Goal: Information Seeking & Learning: Check status

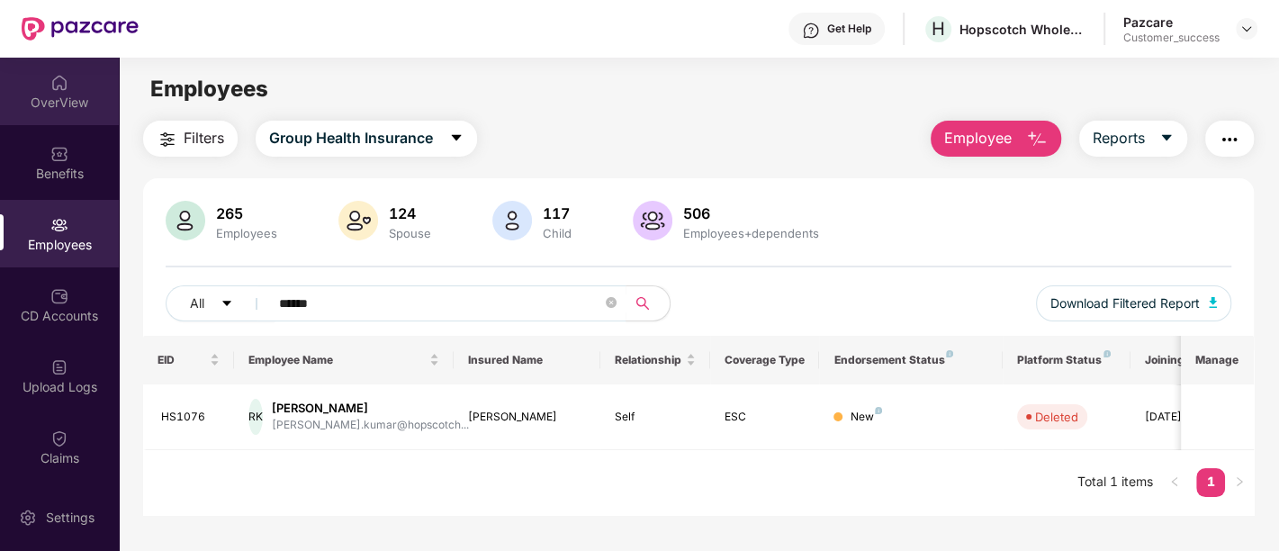
scroll to position [57, 0]
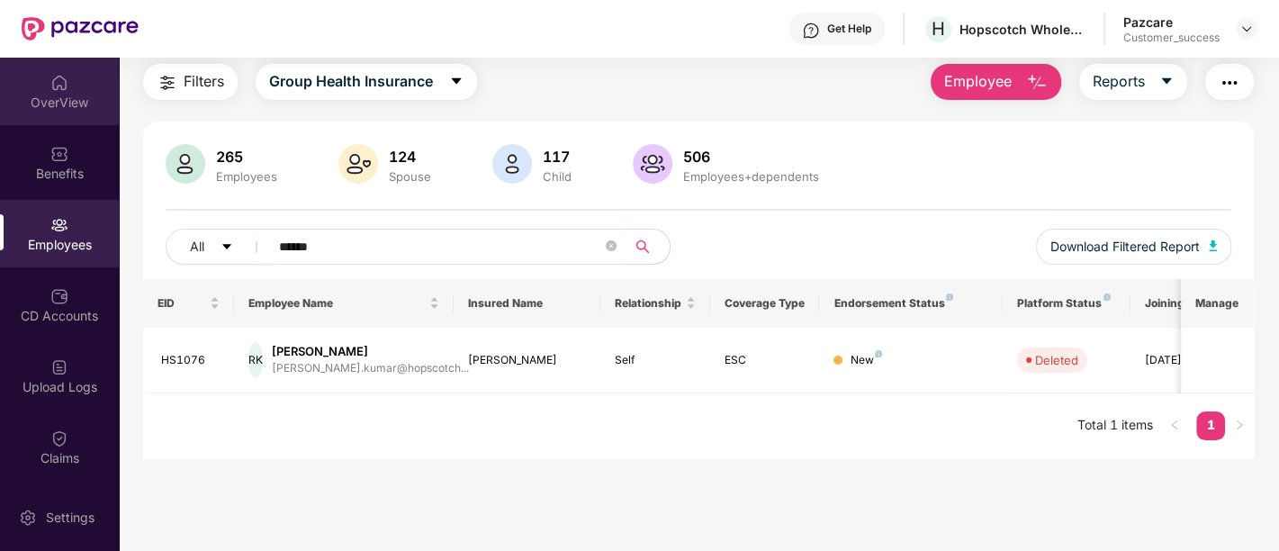
click at [73, 94] on div "OverView" at bounding box center [59, 103] width 119 height 18
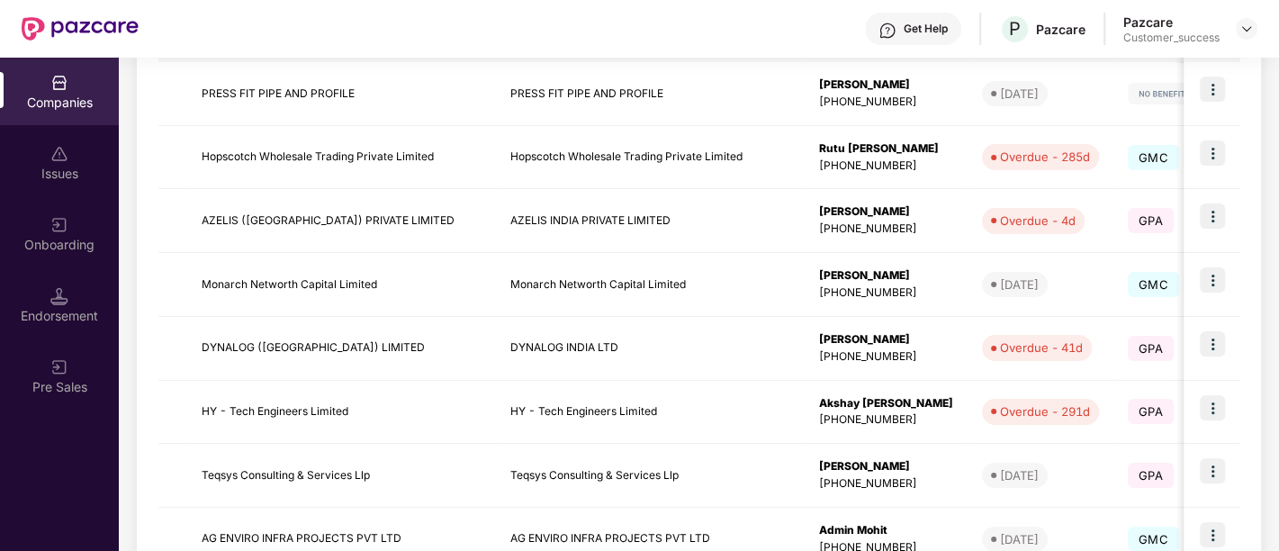
scroll to position [425, 0]
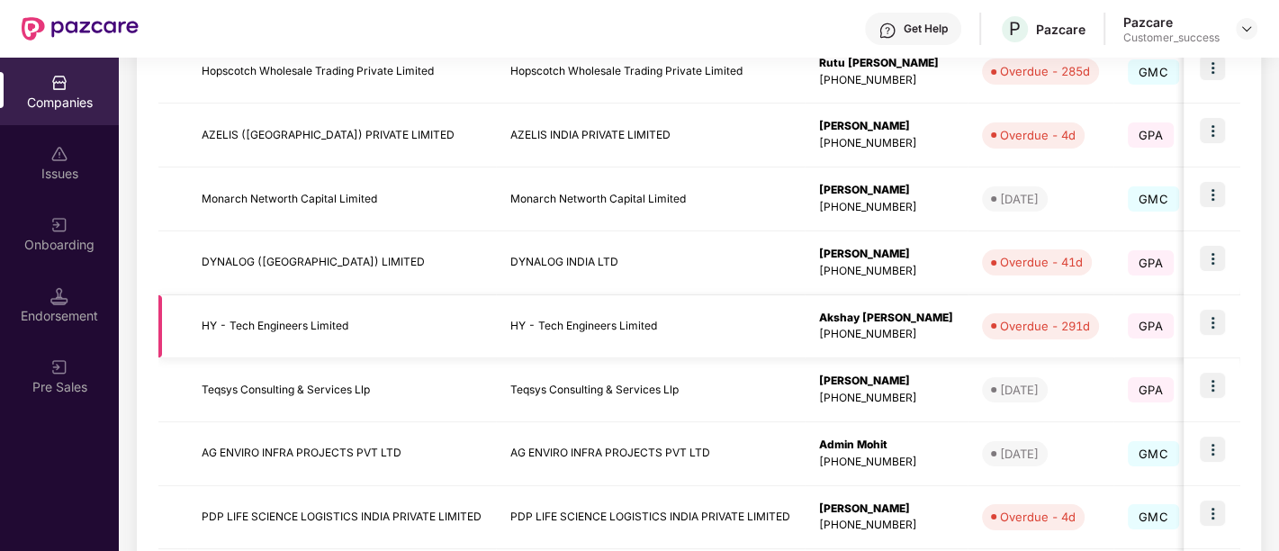
click at [1222, 317] on img at bounding box center [1211, 322] width 25 height 25
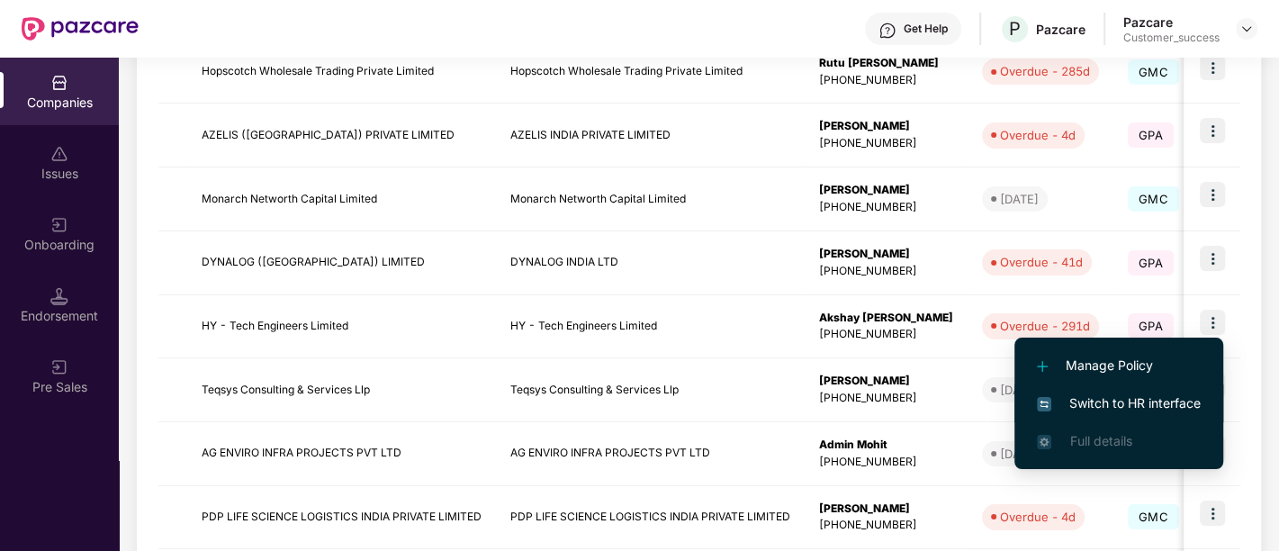
click at [1116, 397] on span "Switch to HR interface" at bounding box center [1119, 403] width 164 height 20
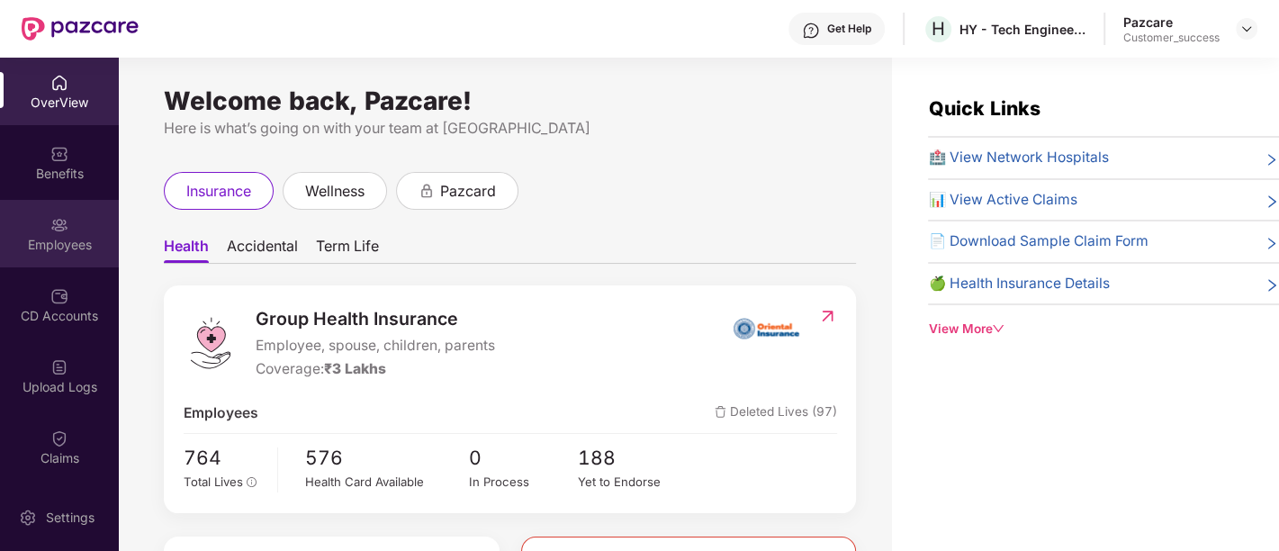
click at [62, 209] on div "Employees" at bounding box center [59, 233] width 119 height 67
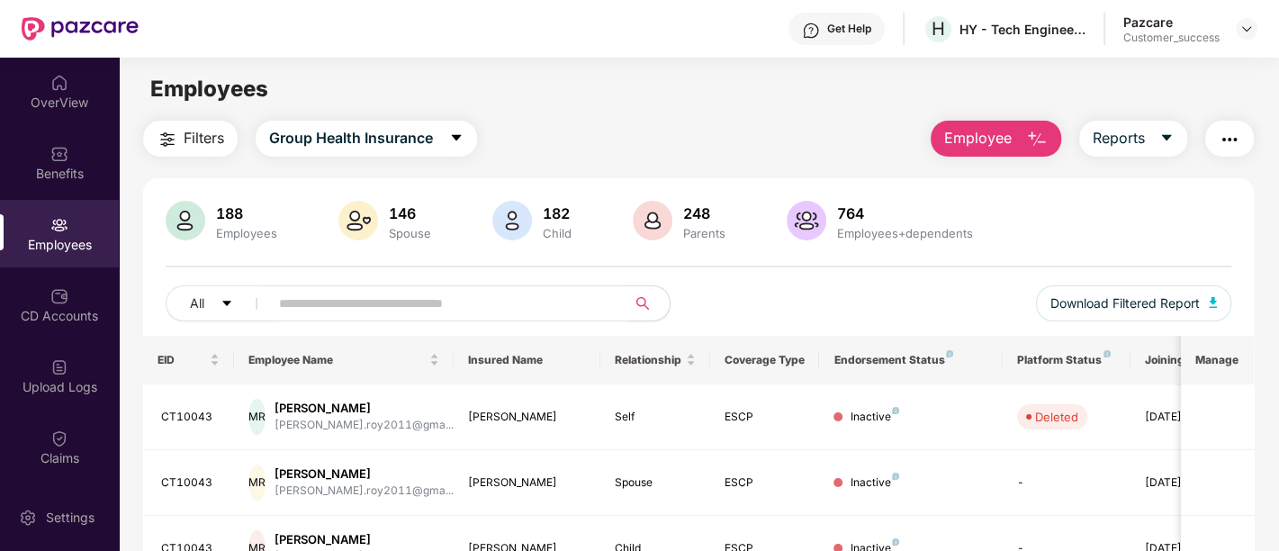
click at [380, 310] on input "text" at bounding box center [440, 303] width 323 height 27
type input "*"
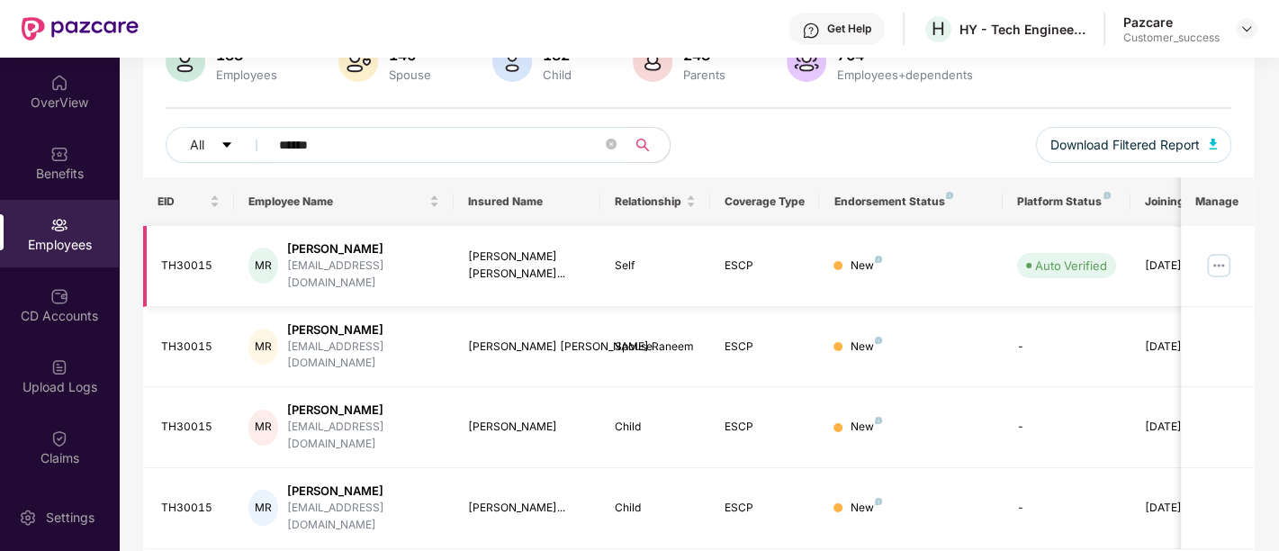
type input "******"
click at [1216, 263] on img at bounding box center [1218, 265] width 29 height 29
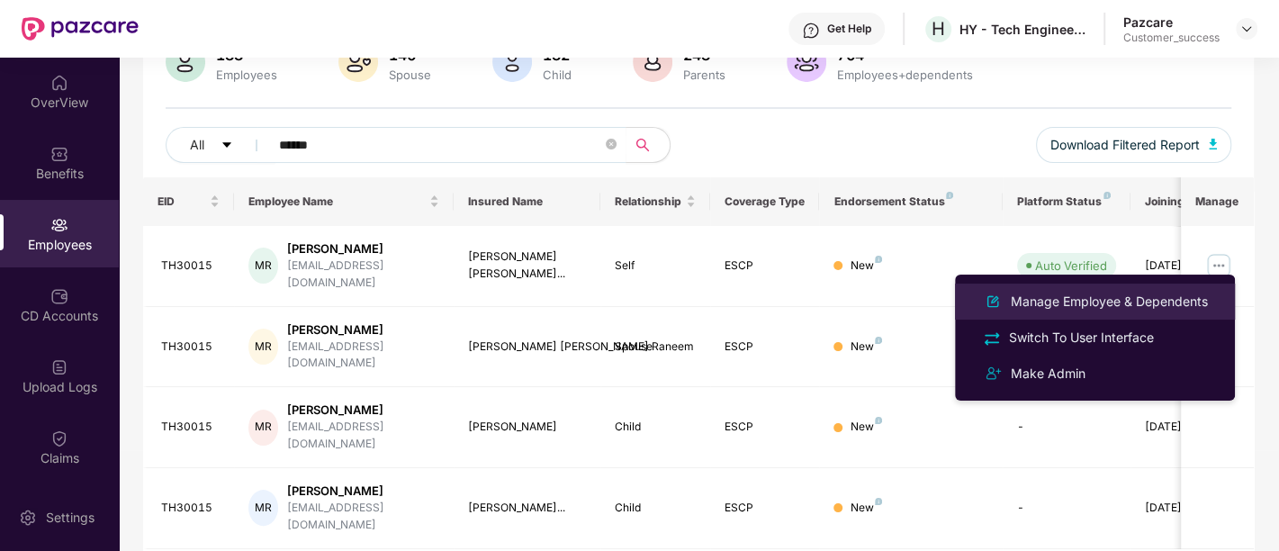
click at [1163, 301] on div "Manage Employee & Dependents" at bounding box center [1109, 302] width 204 height 20
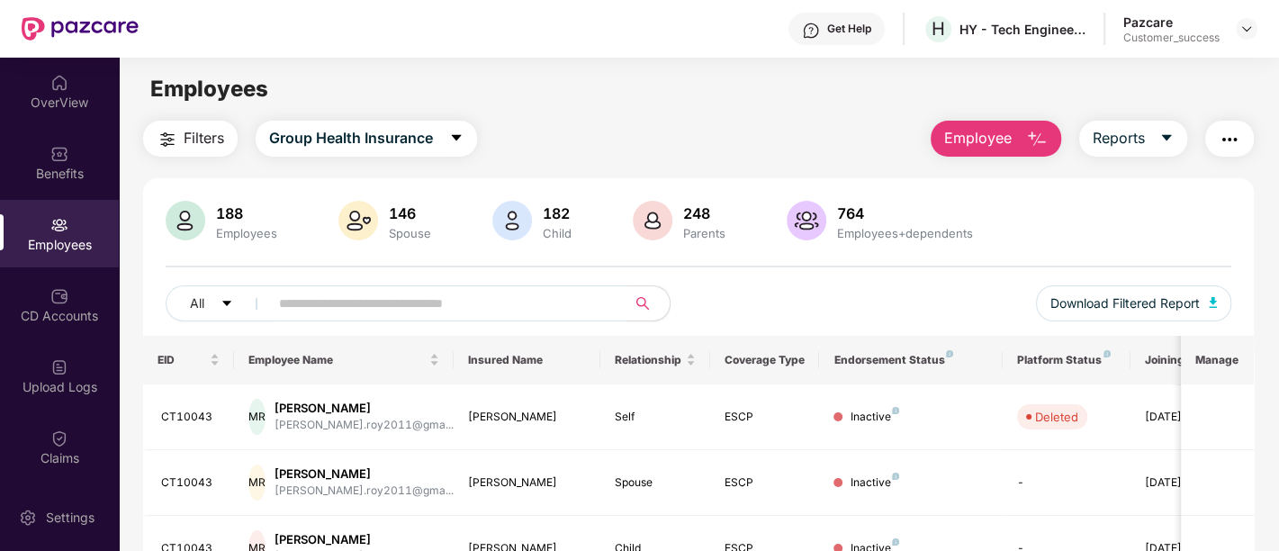
click at [520, 307] on input "text" at bounding box center [440, 303] width 323 height 27
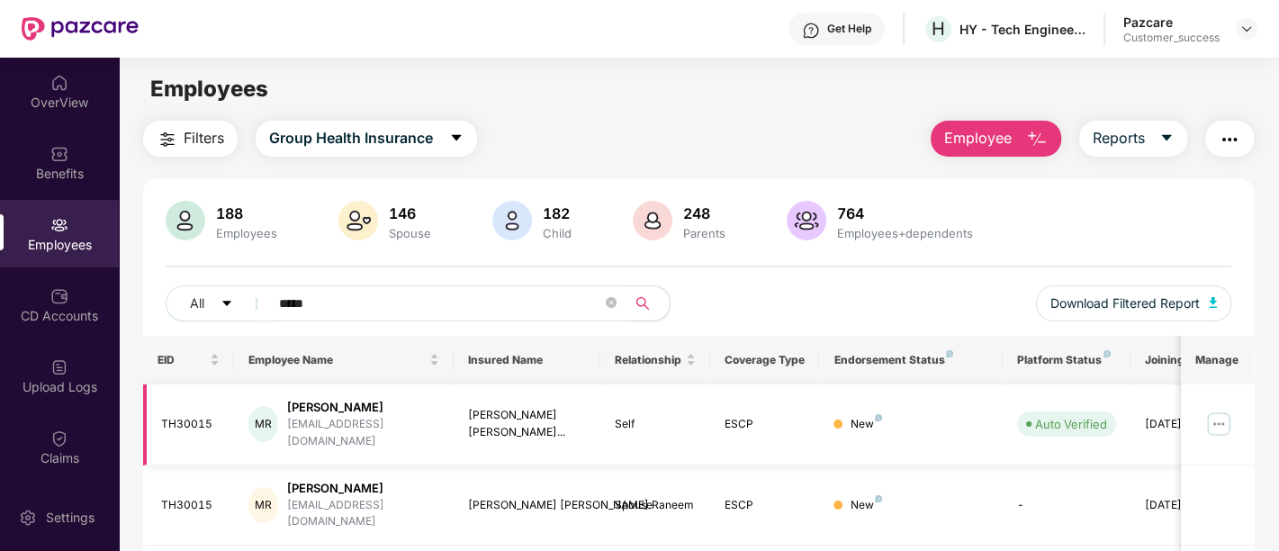
type input "*****"
click at [1207, 415] on img at bounding box center [1218, 423] width 29 height 29
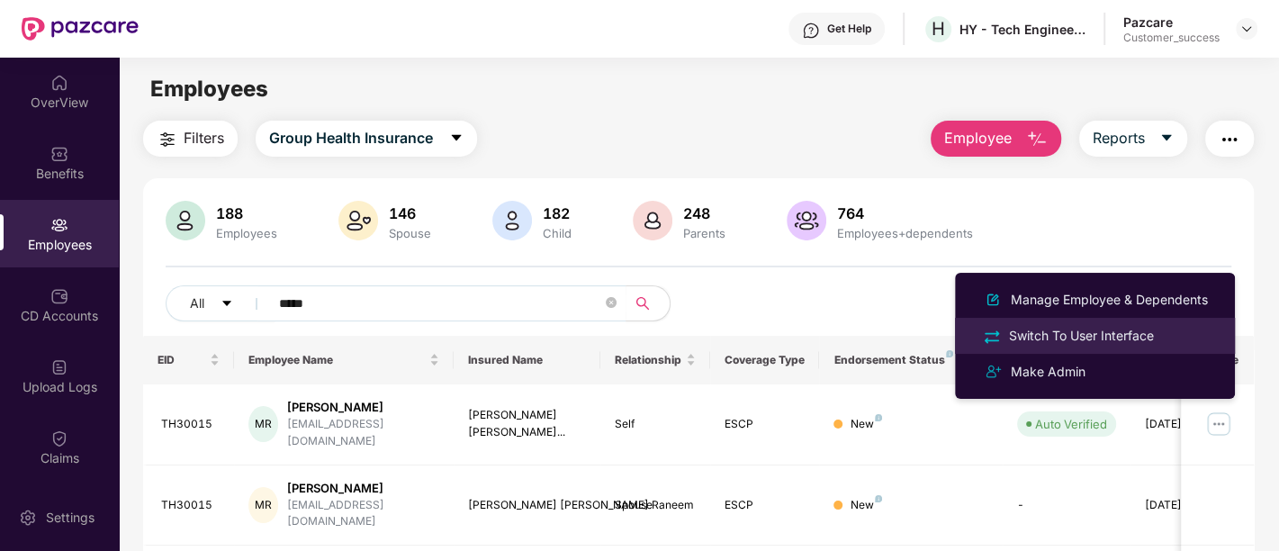
click at [1111, 340] on div "Switch To User Interface" at bounding box center [1081, 336] width 152 height 20
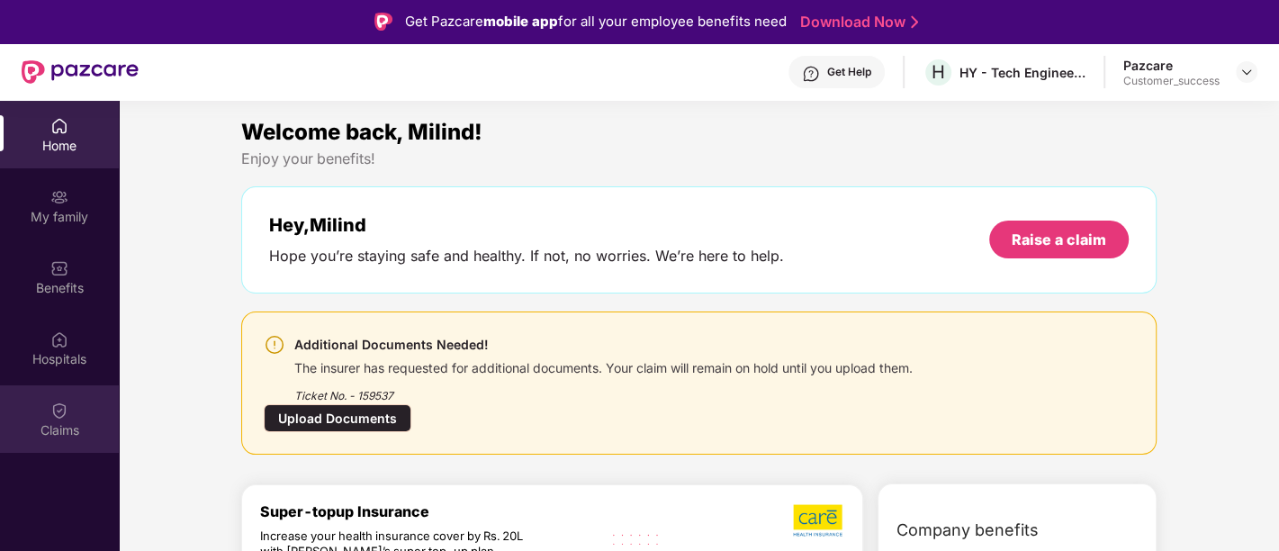
click at [56, 407] on img at bounding box center [59, 410] width 18 height 18
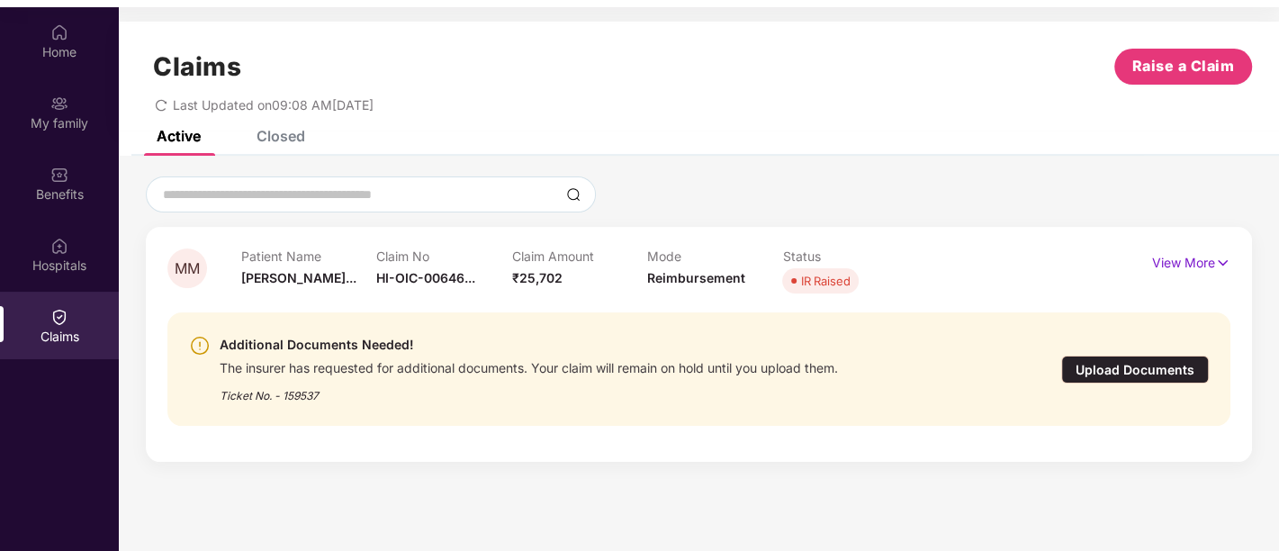
scroll to position [100, 0]
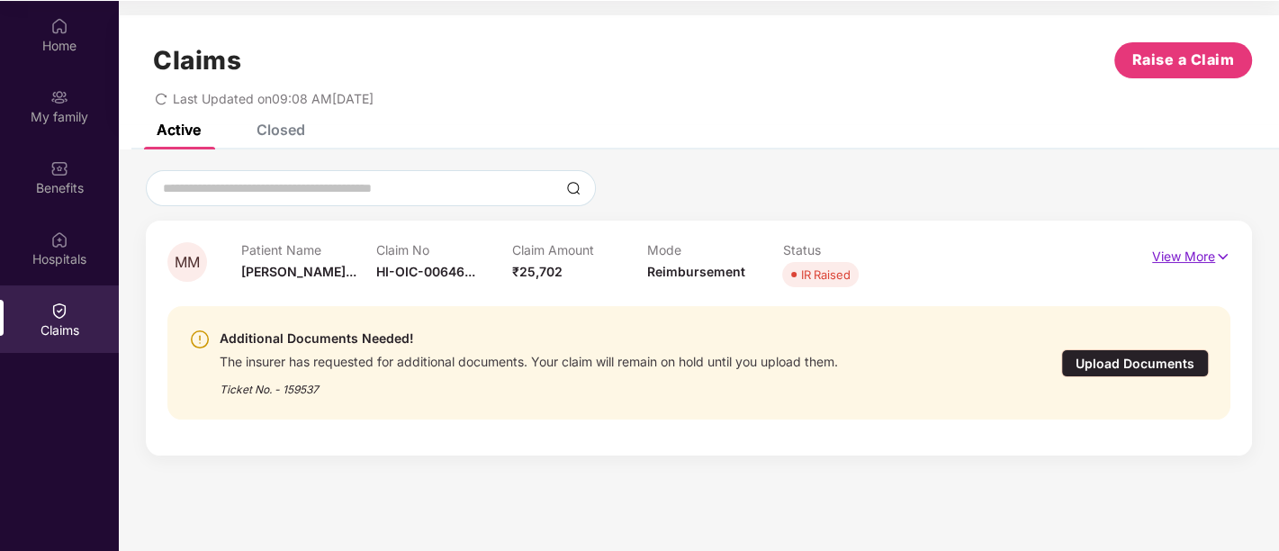
click at [1216, 254] on img at bounding box center [1222, 257] width 15 height 20
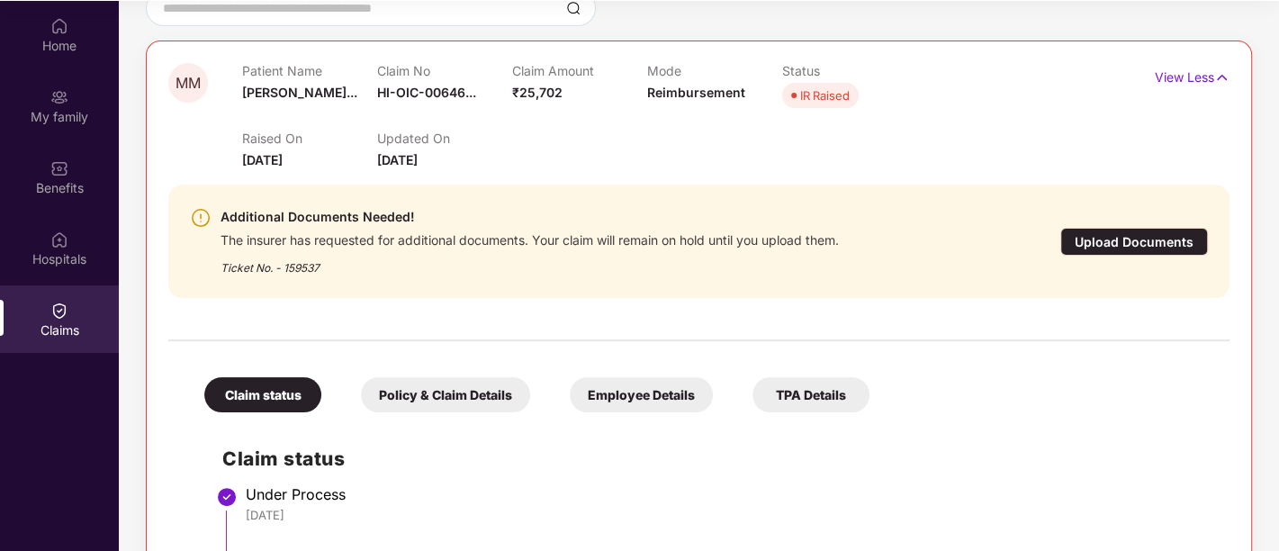
scroll to position [178, 0]
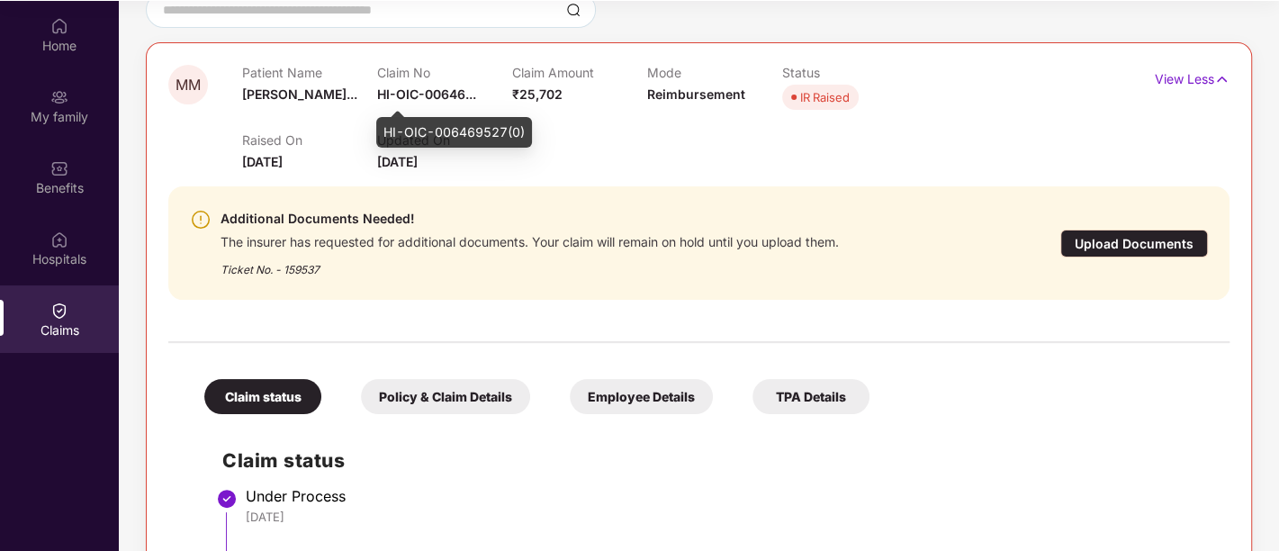
click at [442, 91] on span "HI-OIC-00646..." at bounding box center [426, 93] width 99 height 15
drag, startPoint x: 524, startPoint y: 132, endPoint x: 378, endPoint y: 132, distance: 145.8
click at [378, 132] on div "HI-OIC-006469527(0)" at bounding box center [454, 132] width 156 height 31
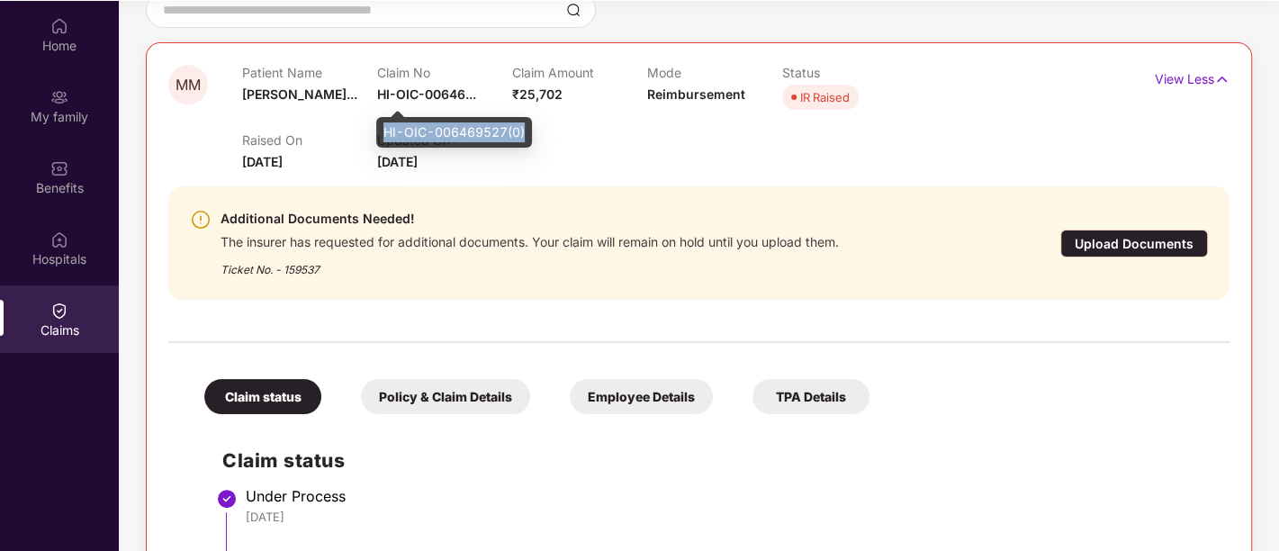
copy div "HI-OIC-006469527(0)"
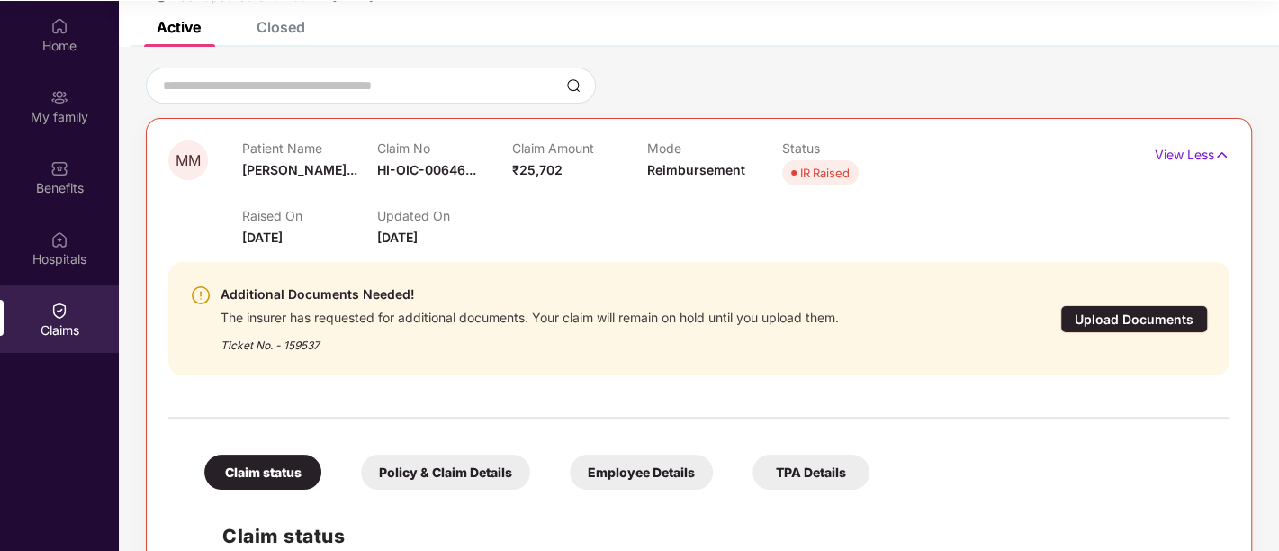
scroll to position [123, 0]
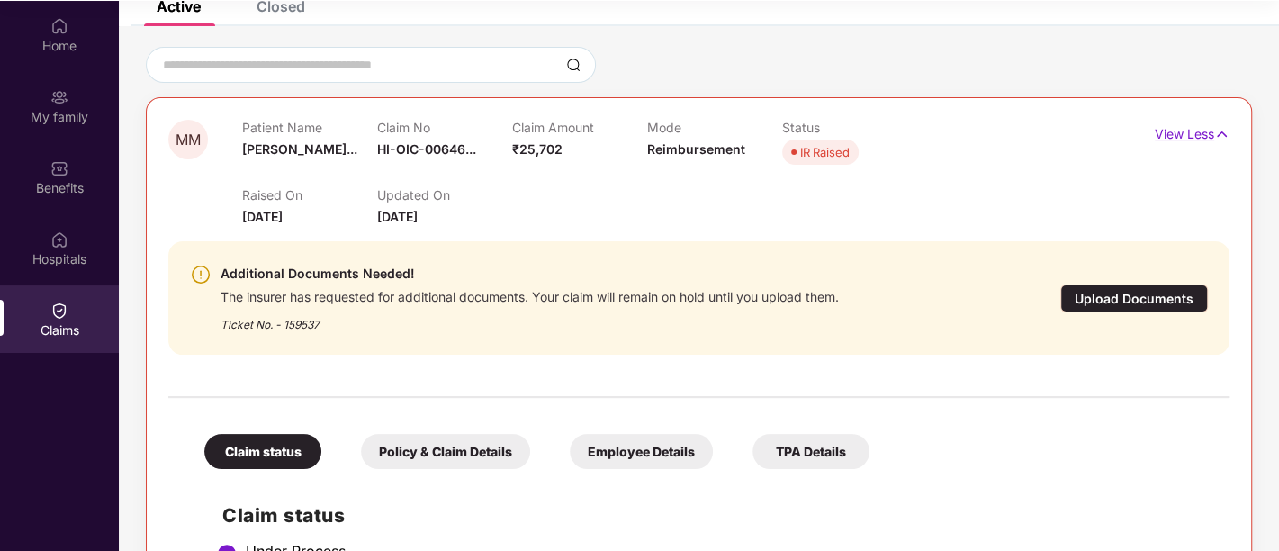
click at [1218, 137] on img at bounding box center [1221, 134] width 15 height 20
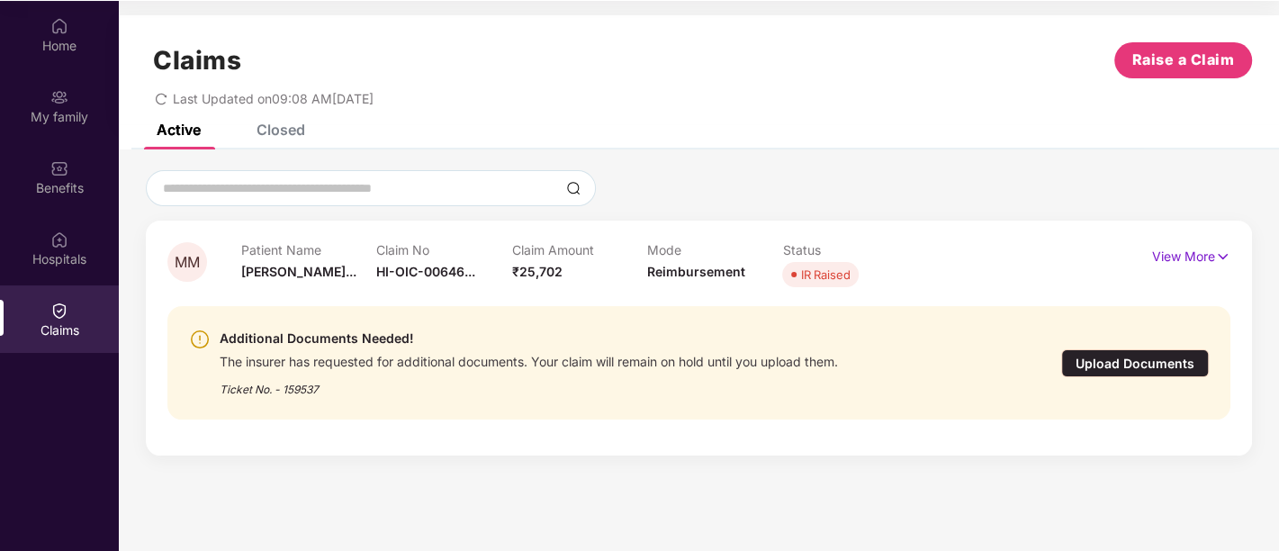
click at [290, 126] on div "Closed" at bounding box center [280, 130] width 49 height 18
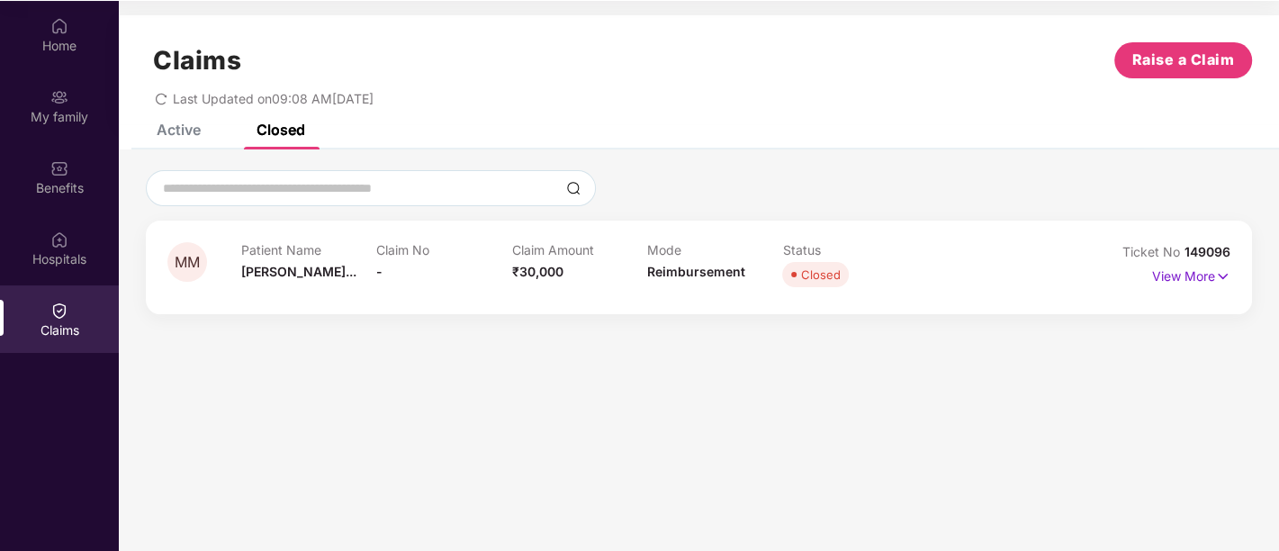
click at [192, 134] on div "Active" at bounding box center [179, 130] width 44 height 18
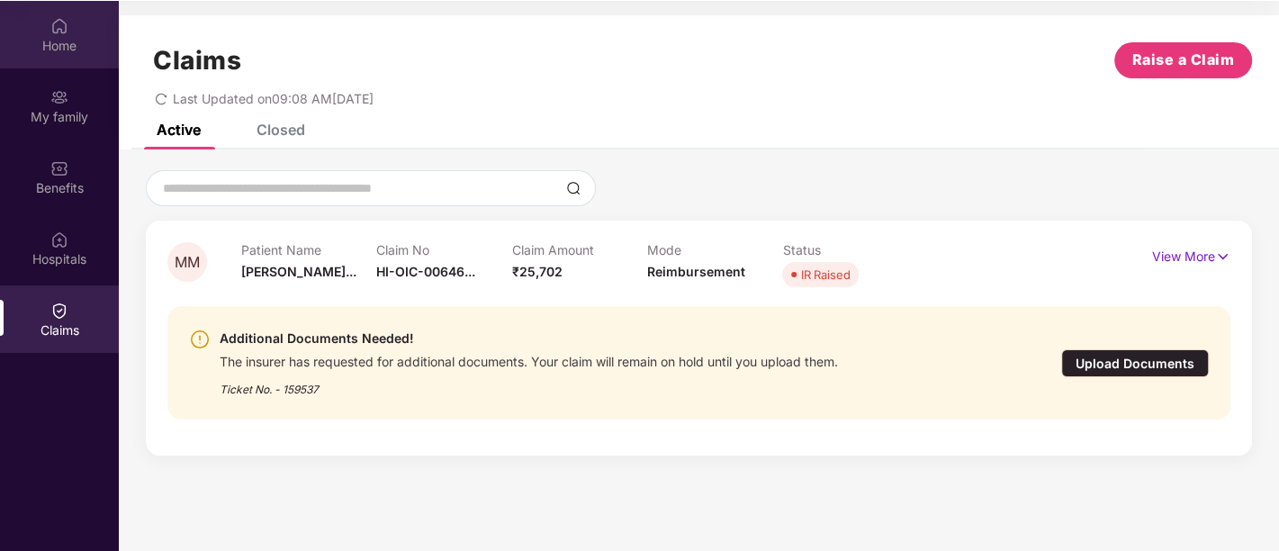
click at [67, 26] on img at bounding box center [59, 26] width 18 height 18
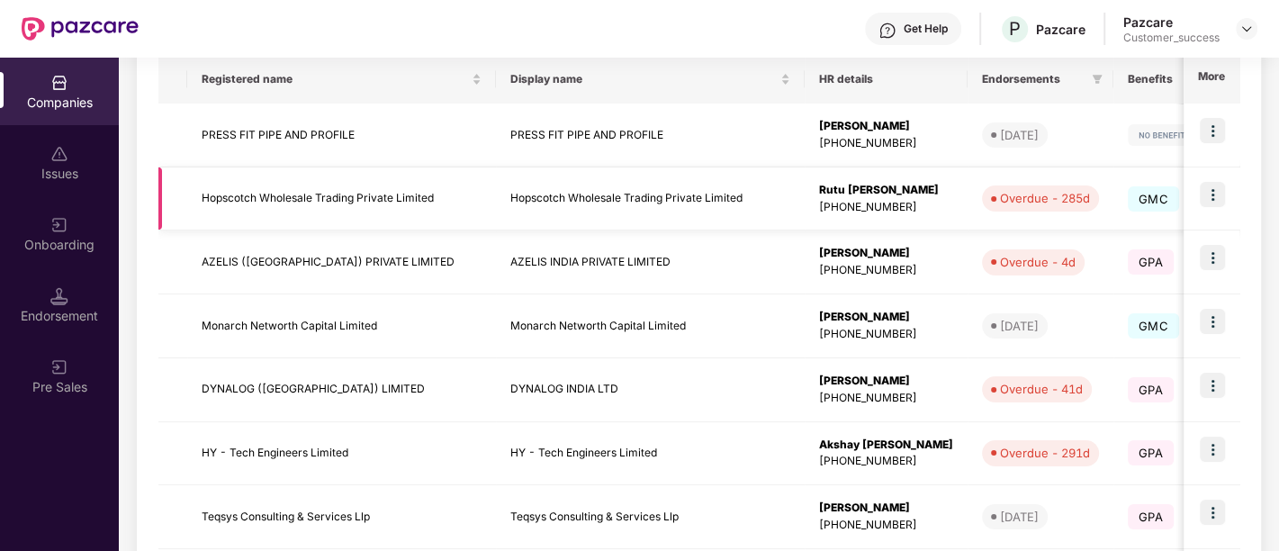
scroll to position [324, 0]
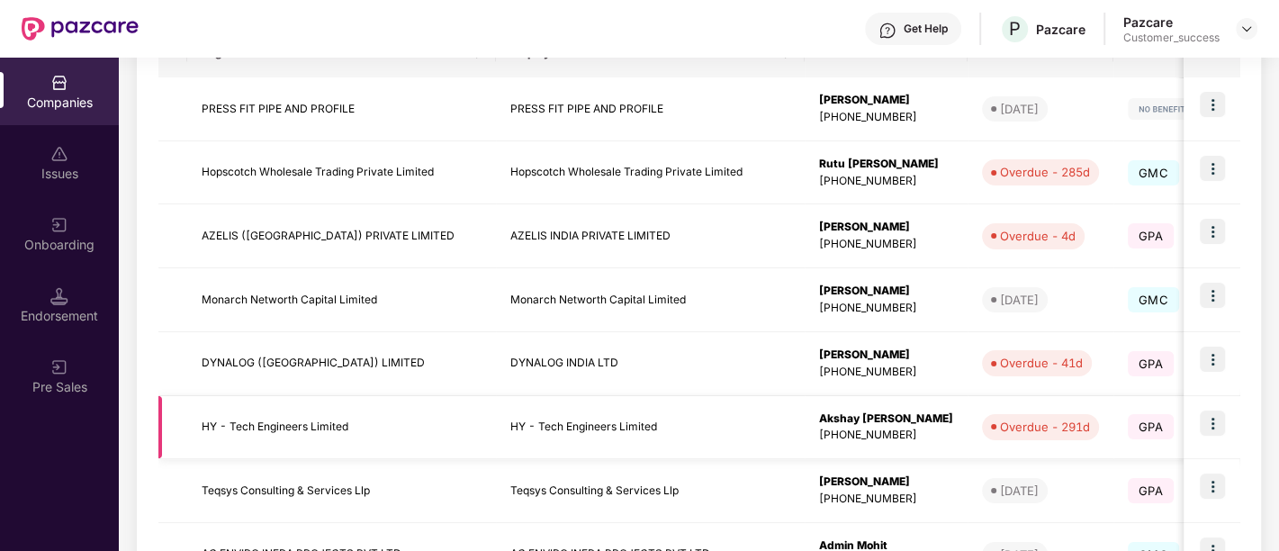
click at [1206, 423] on img at bounding box center [1211, 422] width 25 height 25
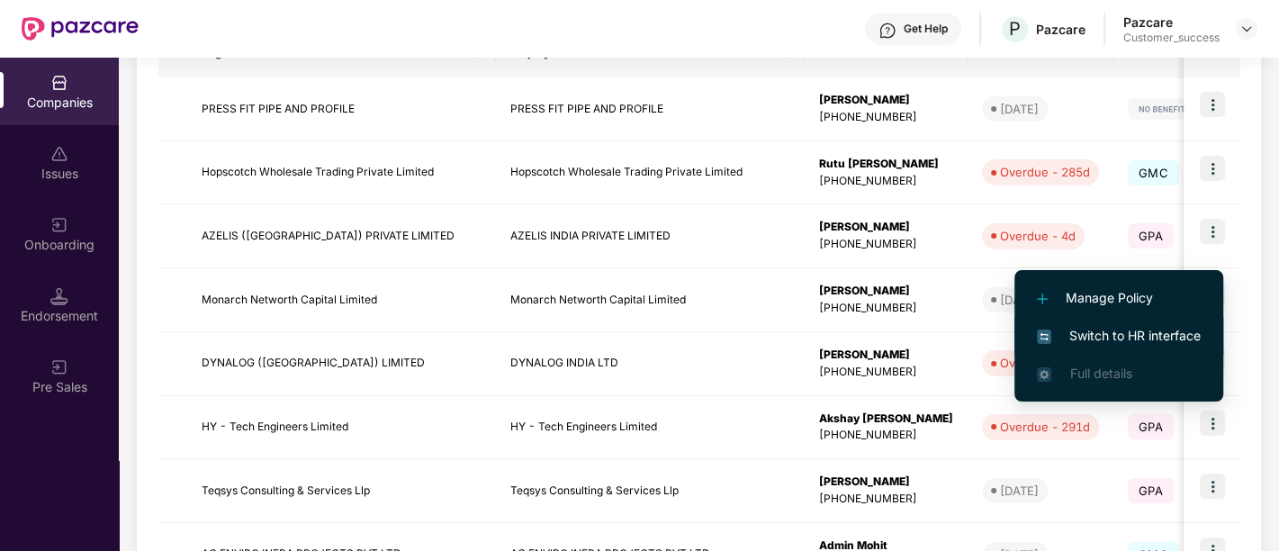
click at [1164, 337] on span "Switch to HR interface" at bounding box center [1119, 336] width 164 height 20
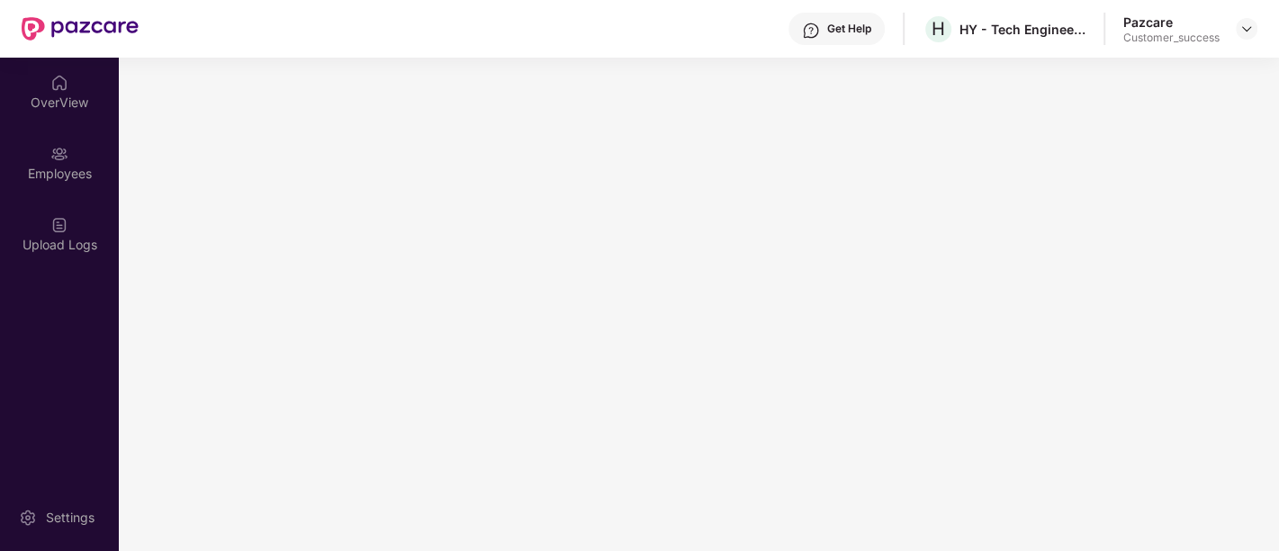
click at [65, 176] on div "Employees" at bounding box center [59, 174] width 119 height 18
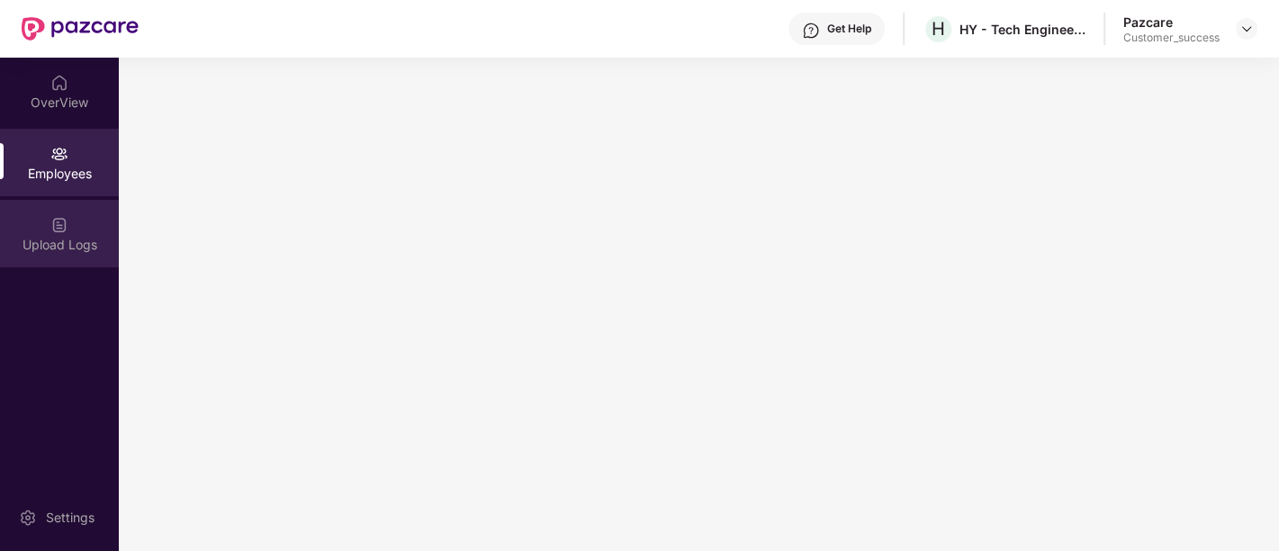
drag, startPoint x: 0, startPoint y: 186, endPoint x: 76, endPoint y: 203, distance: 78.4
click at [76, 203] on div "OverView Employees Upload Logs" at bounding box center [59, 164] width 119 height 213
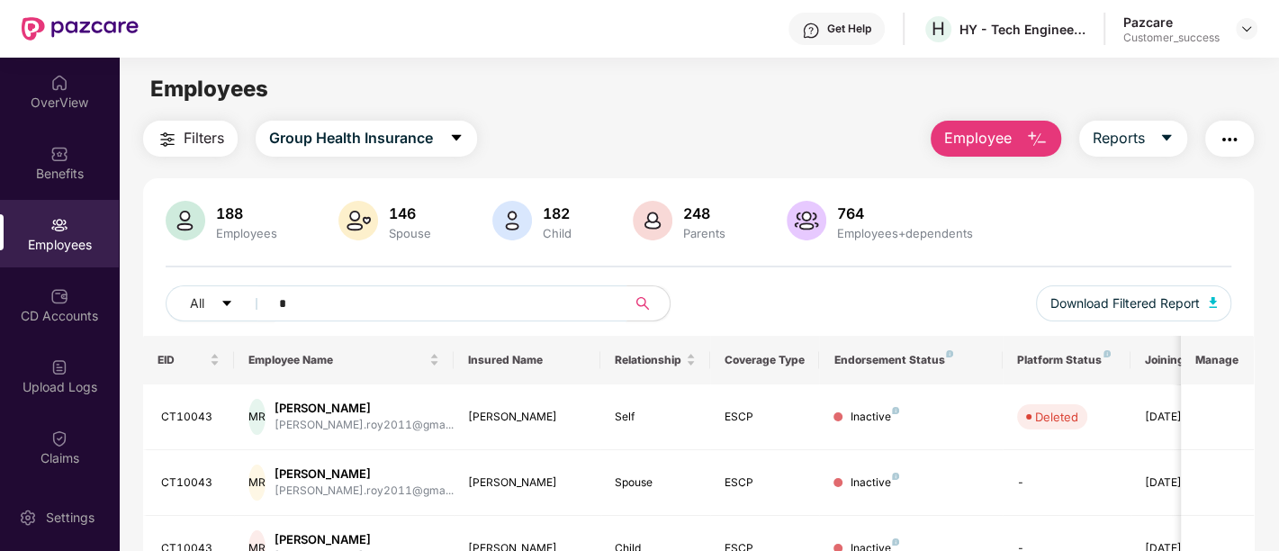
click at [333, 300] on input "*" at bounding box center [440, 303] width 323 height 27
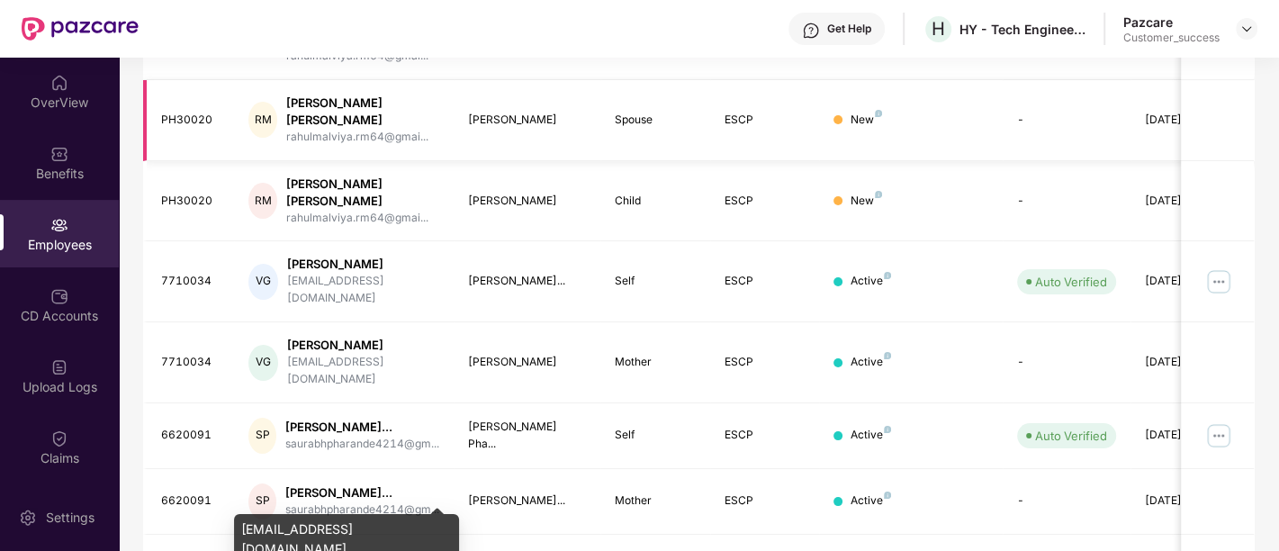
scroll to position [551, 0]
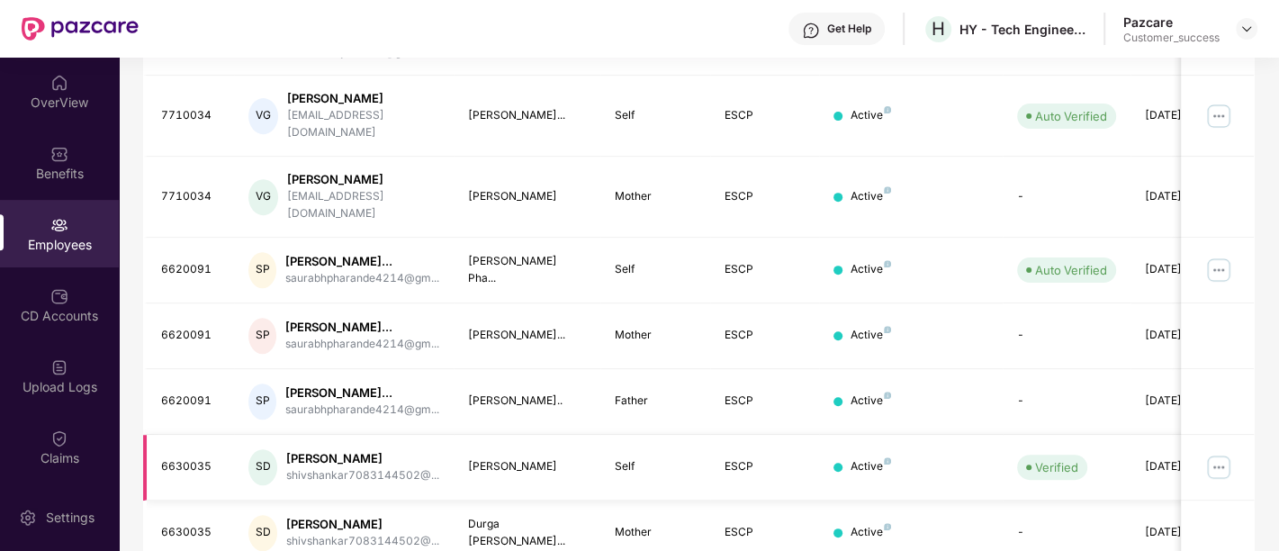
type input "*******"
click at [1213, 453] on img at bounding box center [1218, 467] width 29 height 29
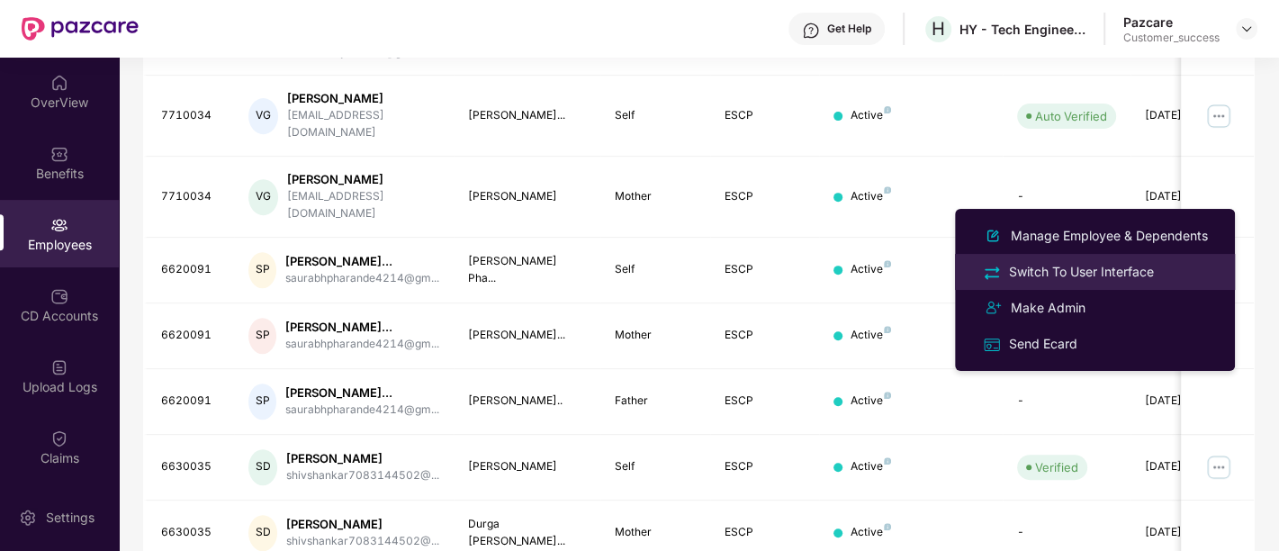
click at [1103, 281] on div "Switch To User Interface" at bounding box center [1081, 272] width 152 height 20
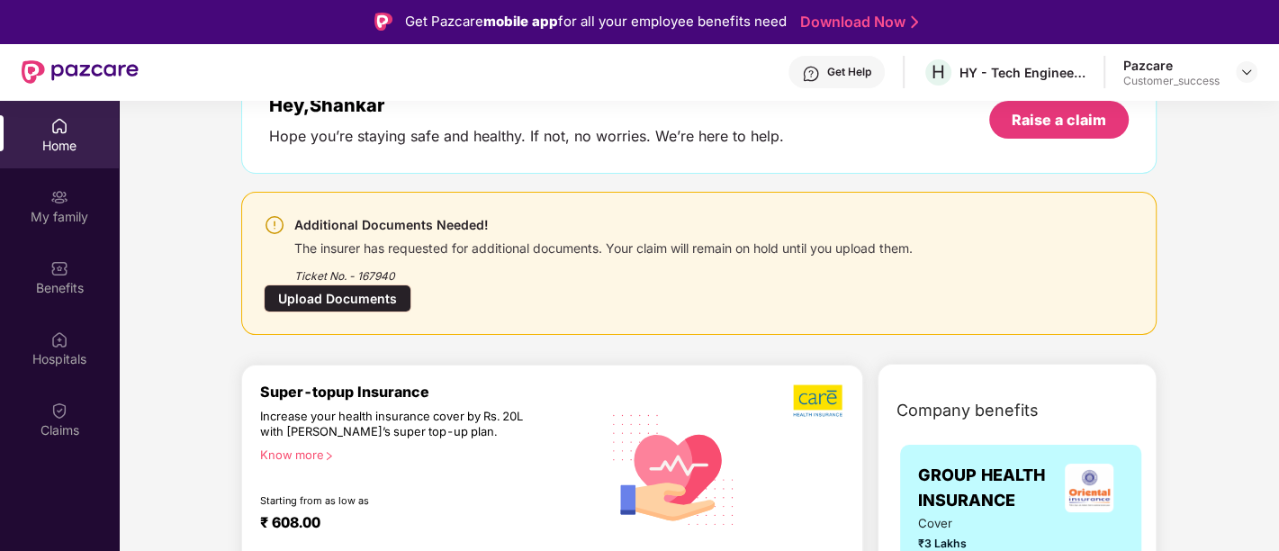
scroll to position [119, 0]
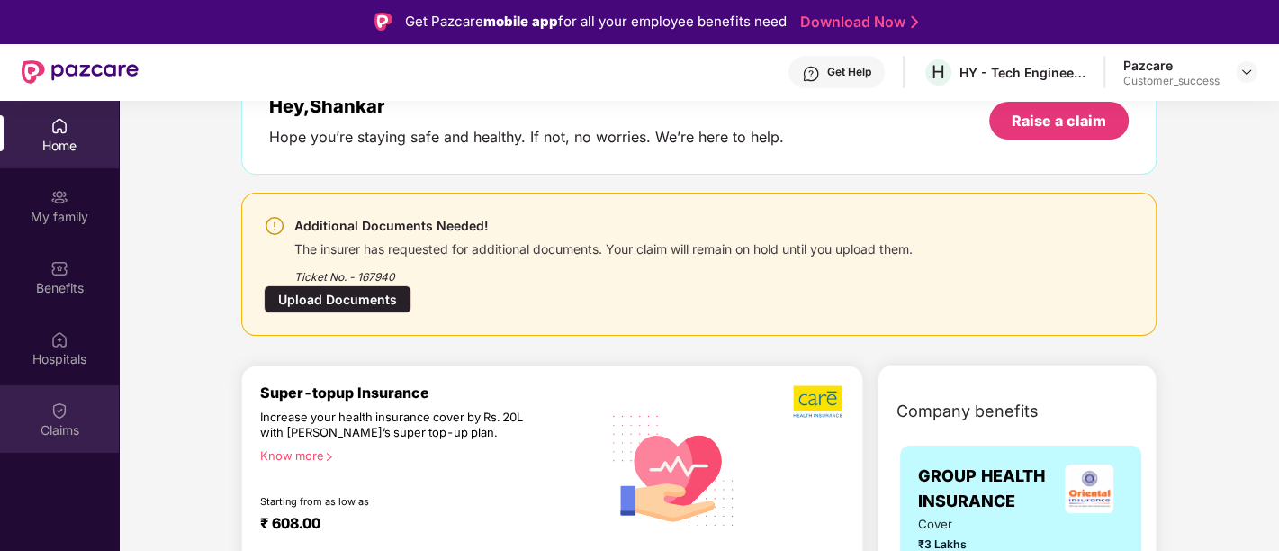
click at [68, 429] on div "Claims" at bounding box center [59, 430] width 119 height 18
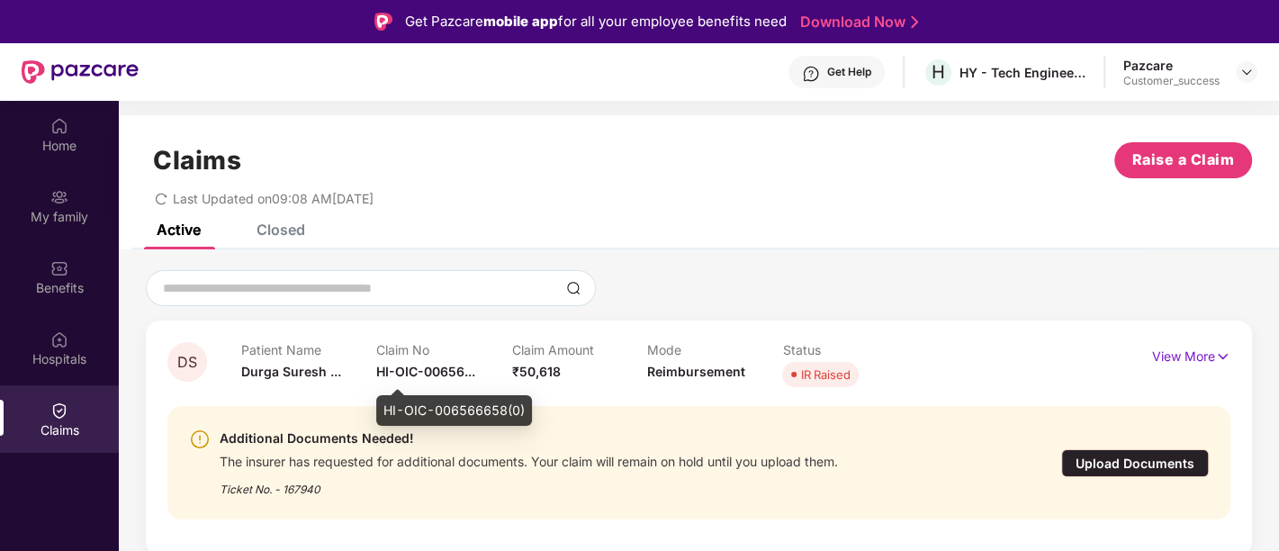
click at [409, 371] on span "HI-OIC-00656..." at bounding box center [425, 371] width 99 height 15
copy span "HI-OIC-00656..."
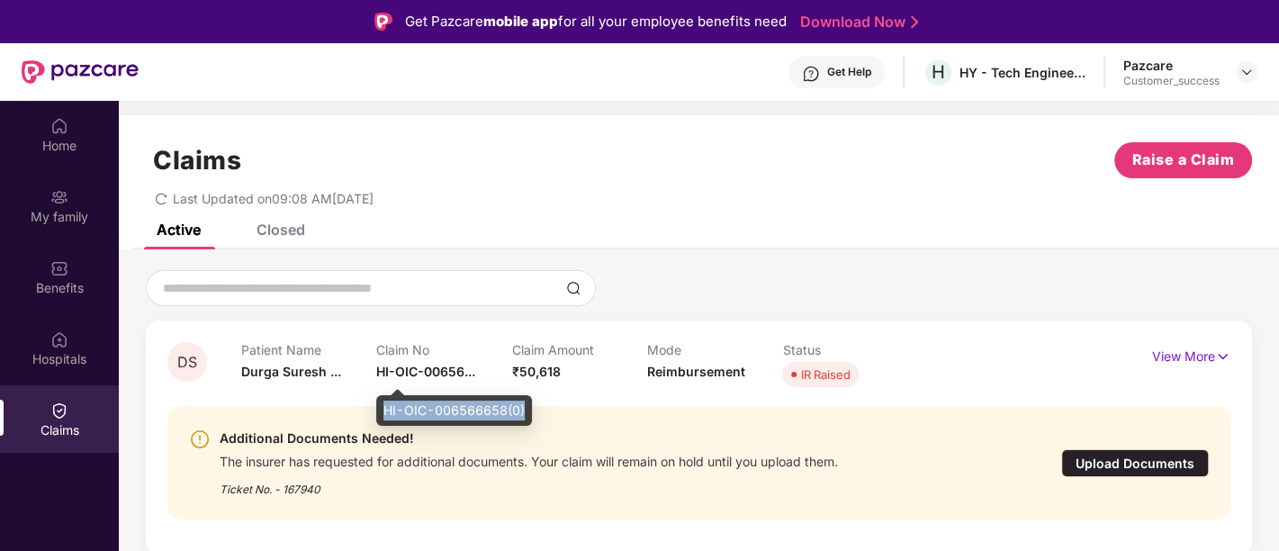
drag, startPoint x: 526, startPoint y: 414, endPoint x: 382, endPoint y: 406, distance: 145.1
click at [382, 406] on div "HI-OIC-006566658(0)" at bounding box center [454, 410] width 156 height 31
copy div "HI-OIC-006566658(0)"
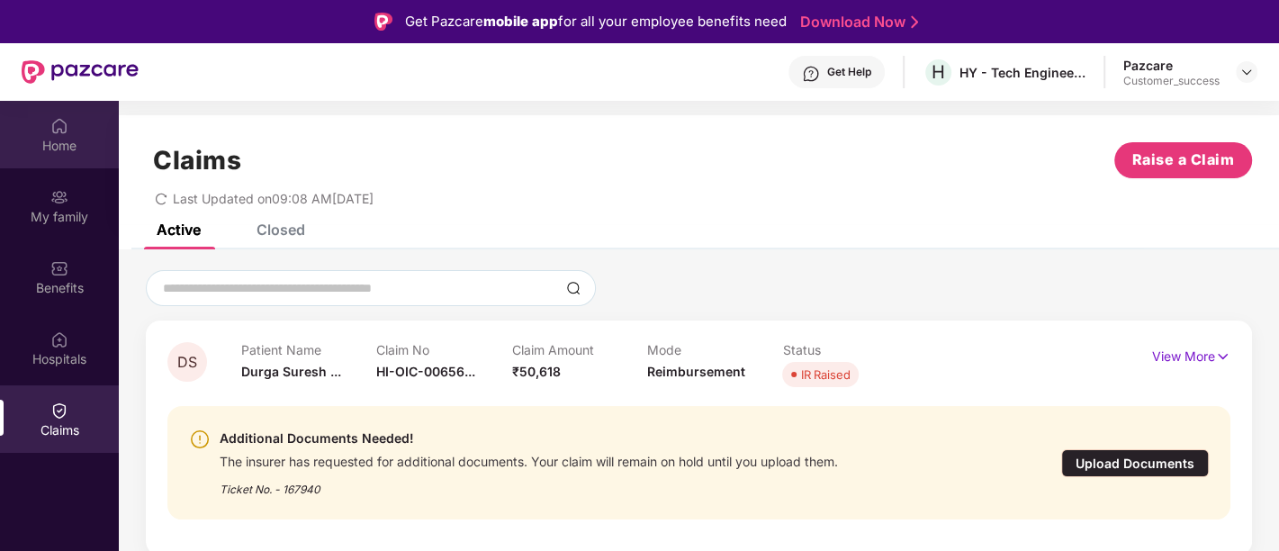
click at [87, 157] on div "Home" at bounding box center [59, 134] width 119 height 67
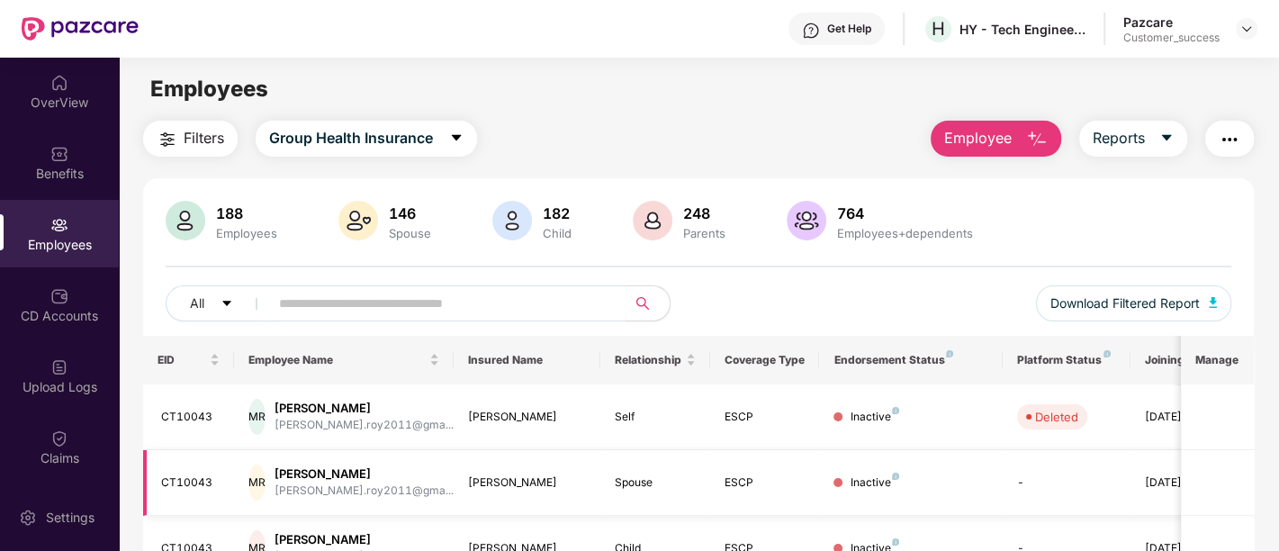
scroll to position [144, 0]
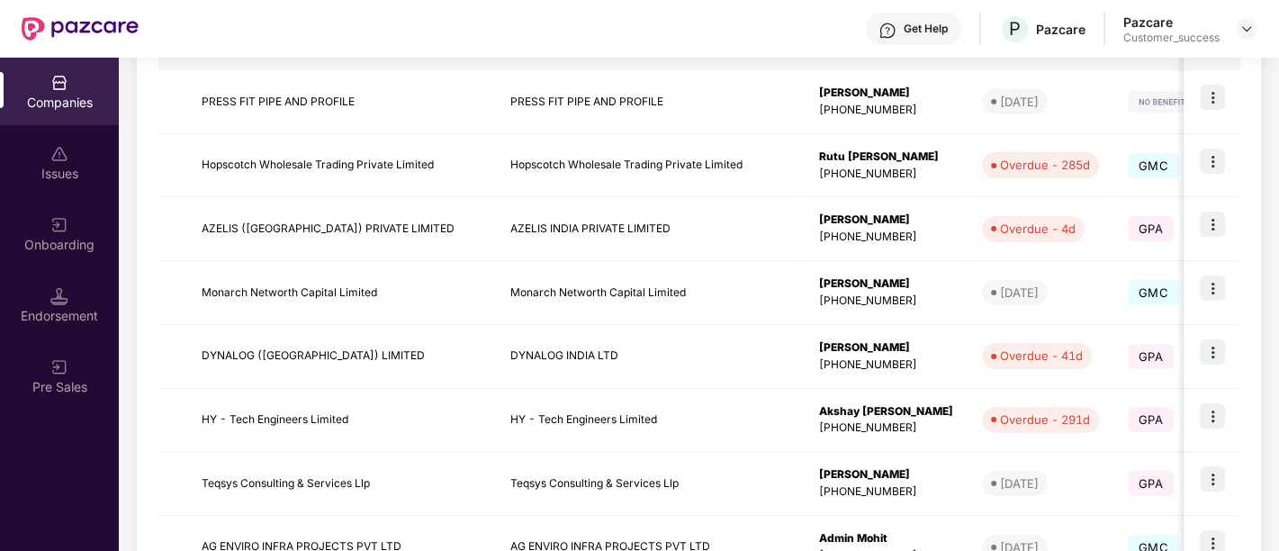
scroll to position [378, 0]
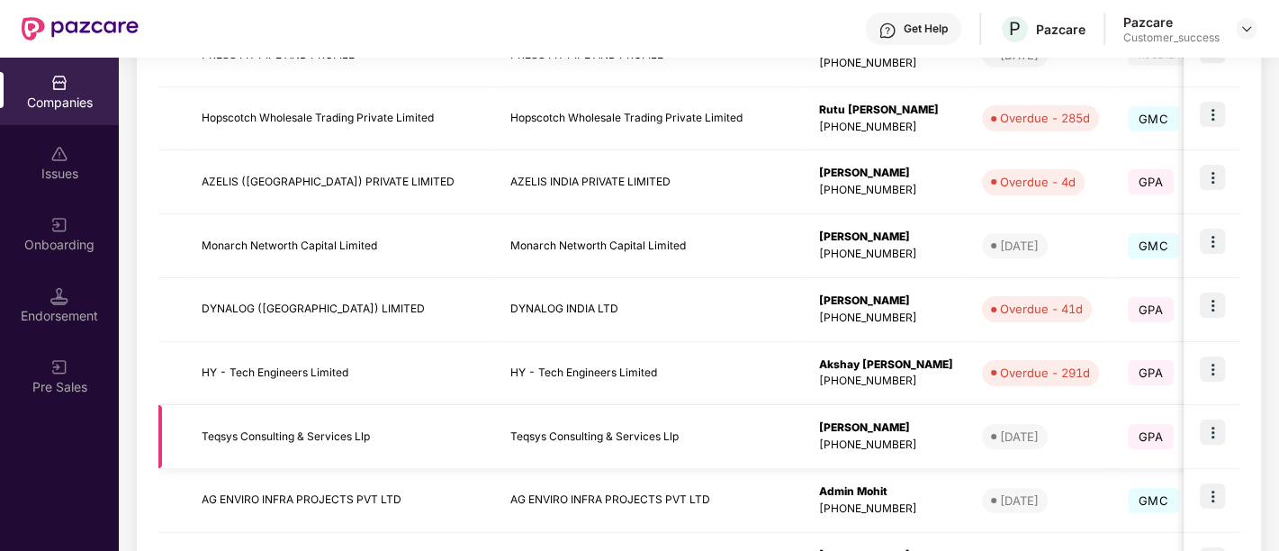
click at [1212, 441] on img at bounding box center [1211, 431] width 25 height 25
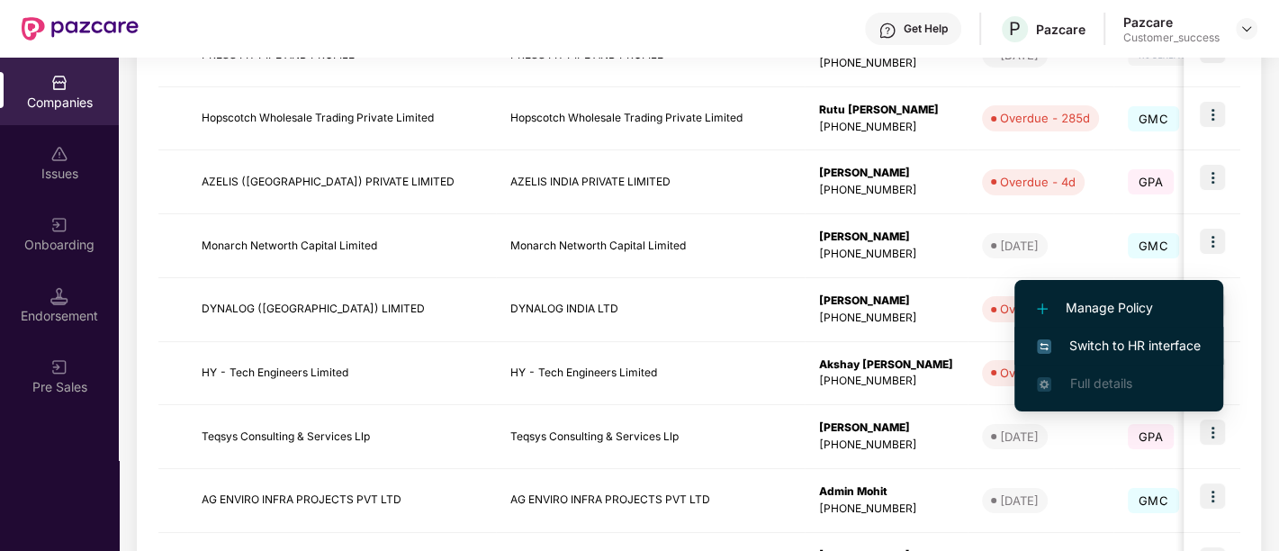
click at [1123, 348] on span "Switch to HR interface" at bounding box center [1119, 346] width 164 height 20
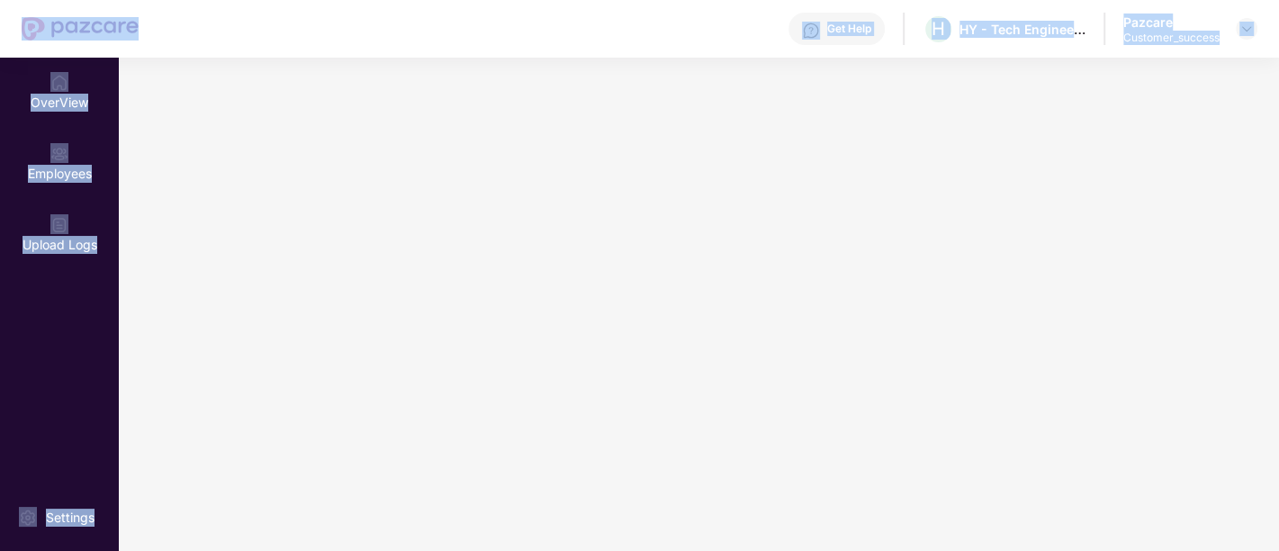
click at [1123, 348] on main at bounding box center [699, 304] width 1160 height 493
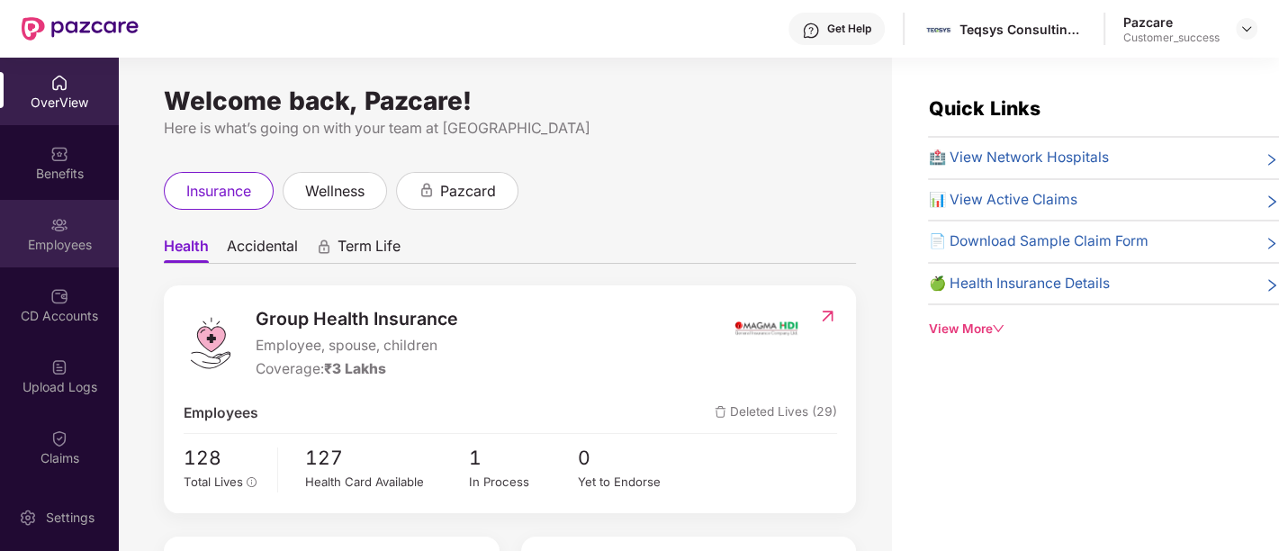
click at [106, 231] on div "Employees" at bounding box center [59, 233] width 119 height 67
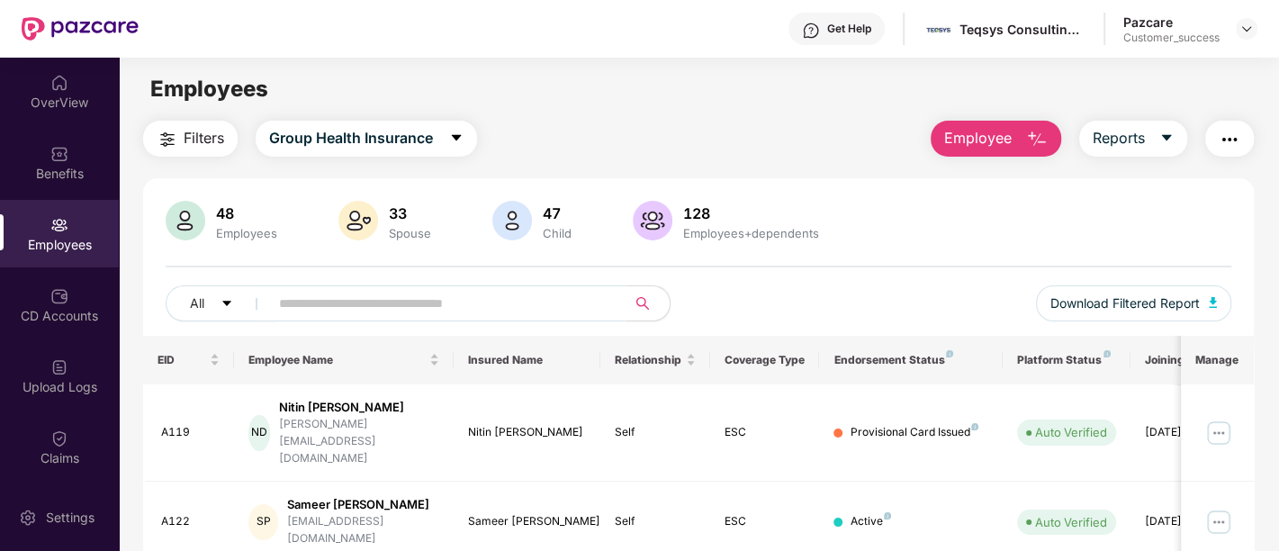
click at [432, 300] on input "text" at bounding box center [440, 303] width 323 height 27
click at [44, 112] on div "OverView" at bounding box center [59, 91] width 119 height 67
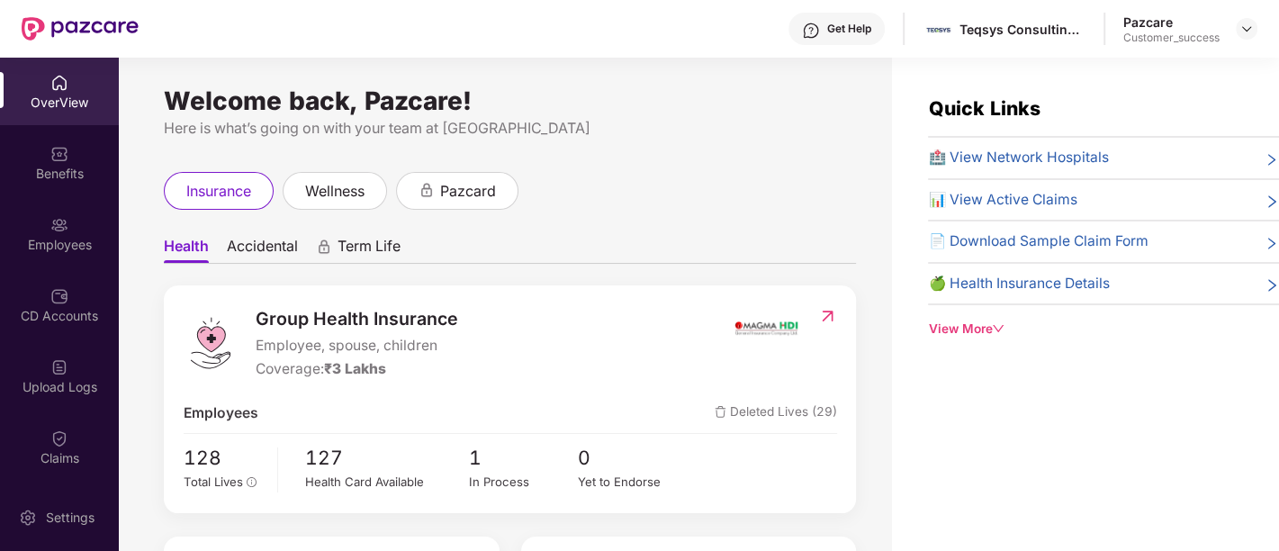
click at [1004, 330] on icon "down" at bounding box center [998, 328] width 13 height 13
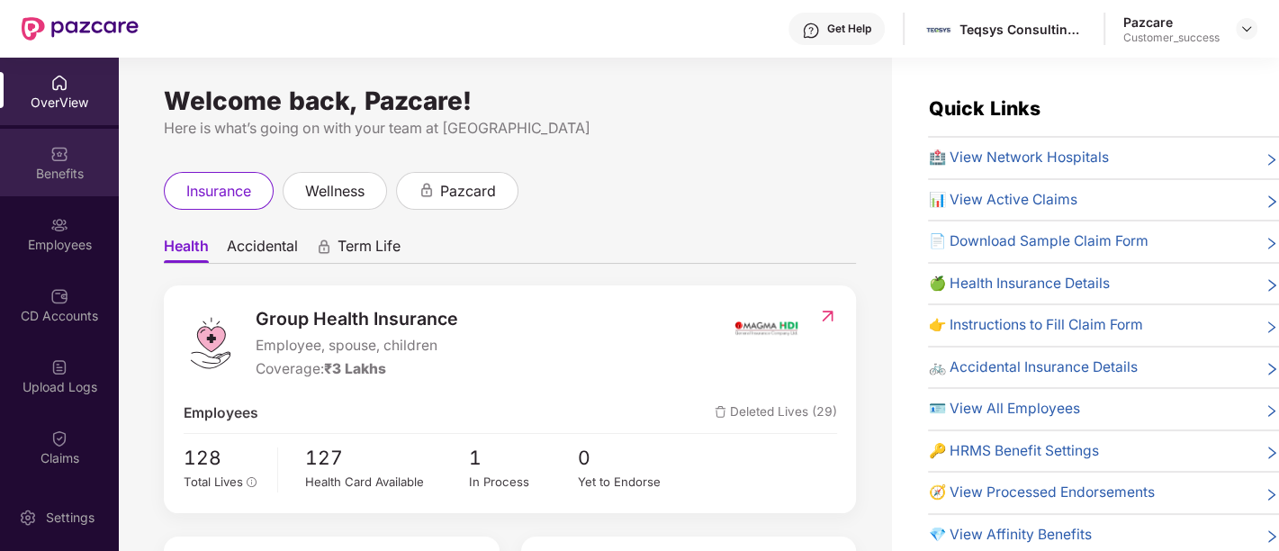
click at [57, 155] on img at bounding box center [59, 154] width 18 height 18
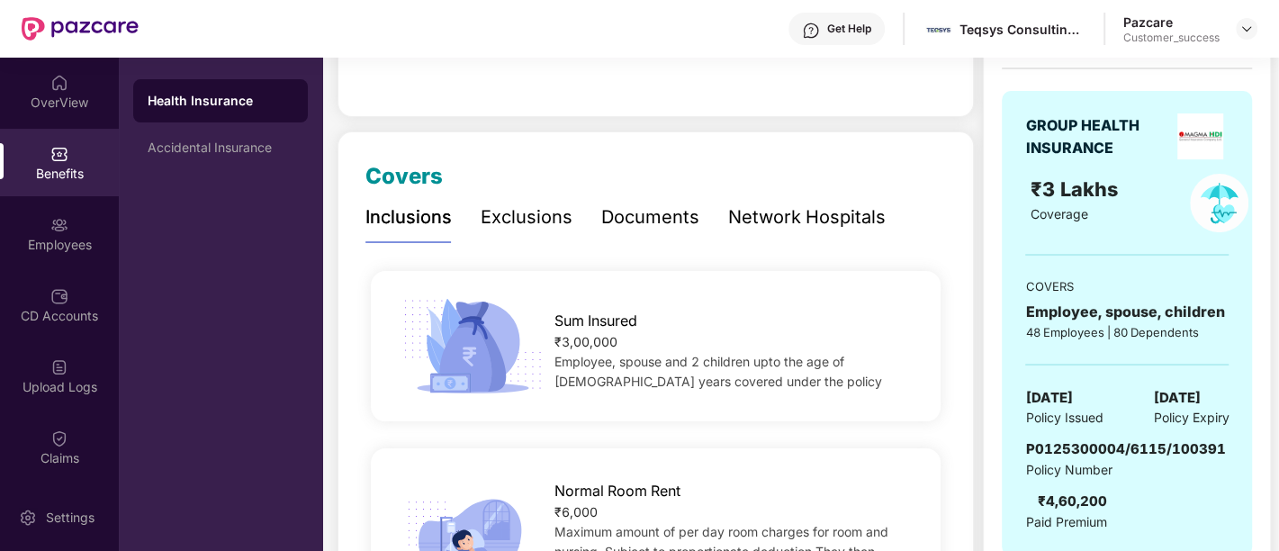
scroll to position [130, 0]
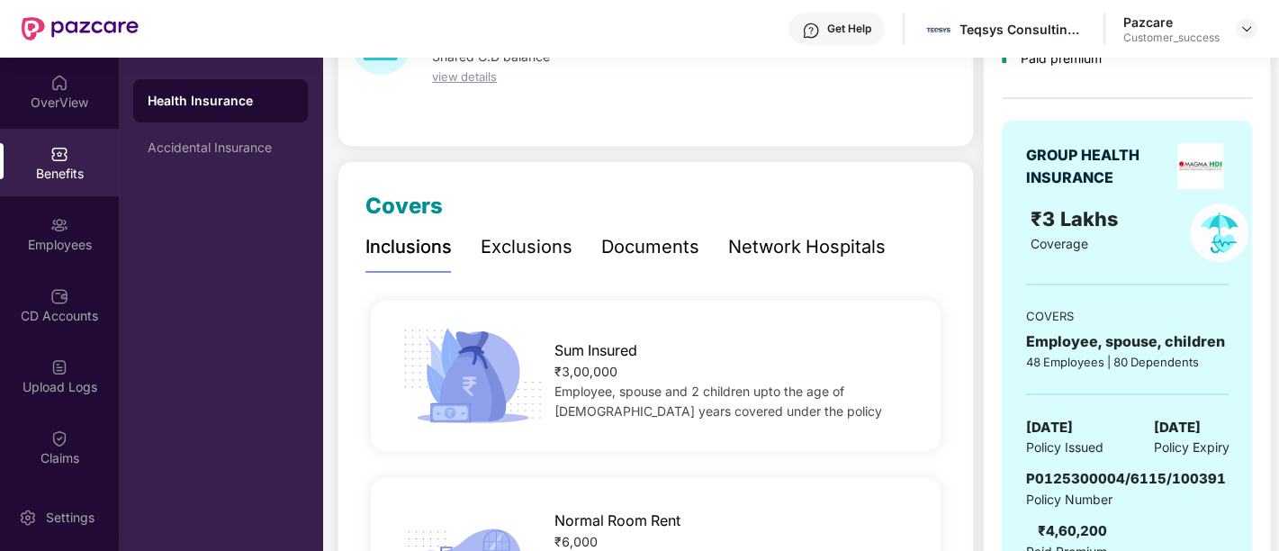
click at [644, 259] on div "Documents" at bounding box center [650, 247] width 98 height 28
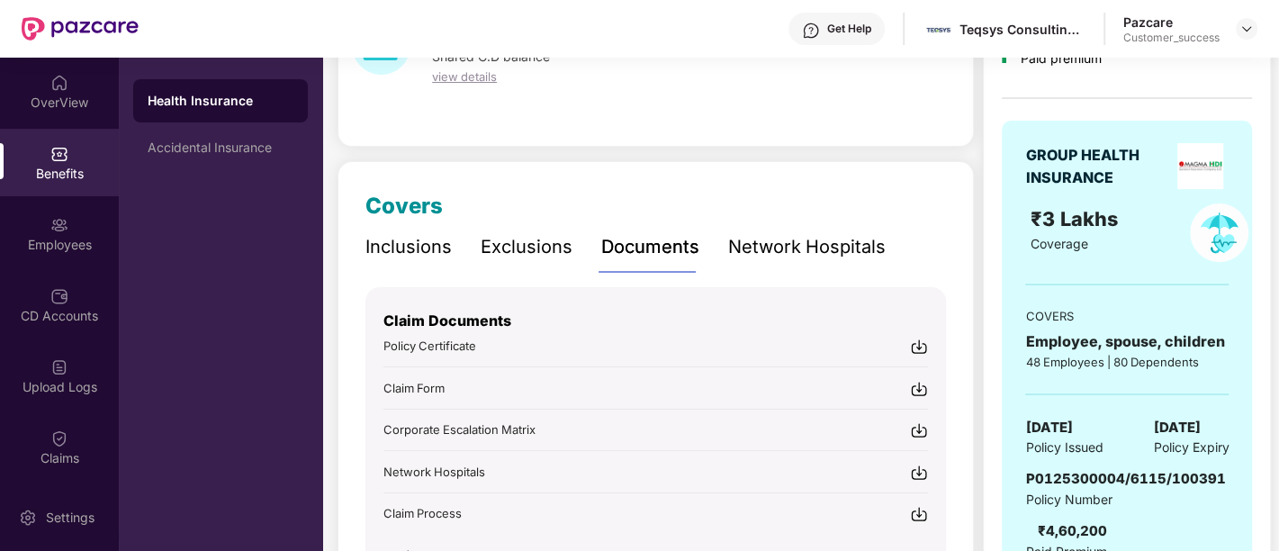
scroll to position [328, 0]
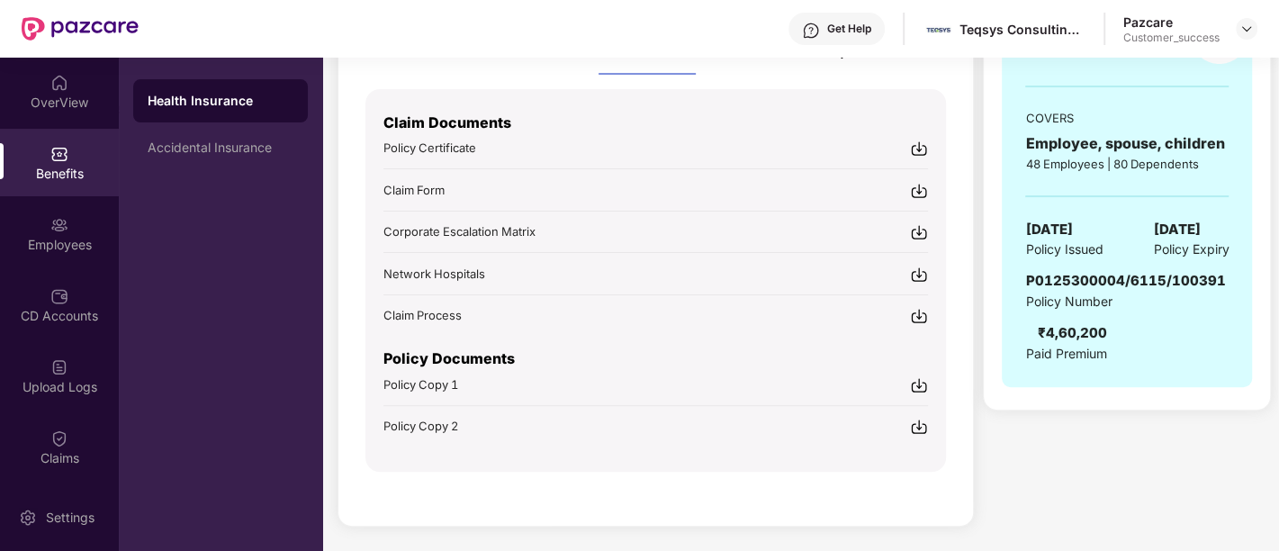
click at [633, 374] on div "Policy Copy 1" at bounding box center [655, 383] width 544 height 19
click at [444, 384] on span "Policy Copy 1" at bounding box center [420, 384] width 75 height 14
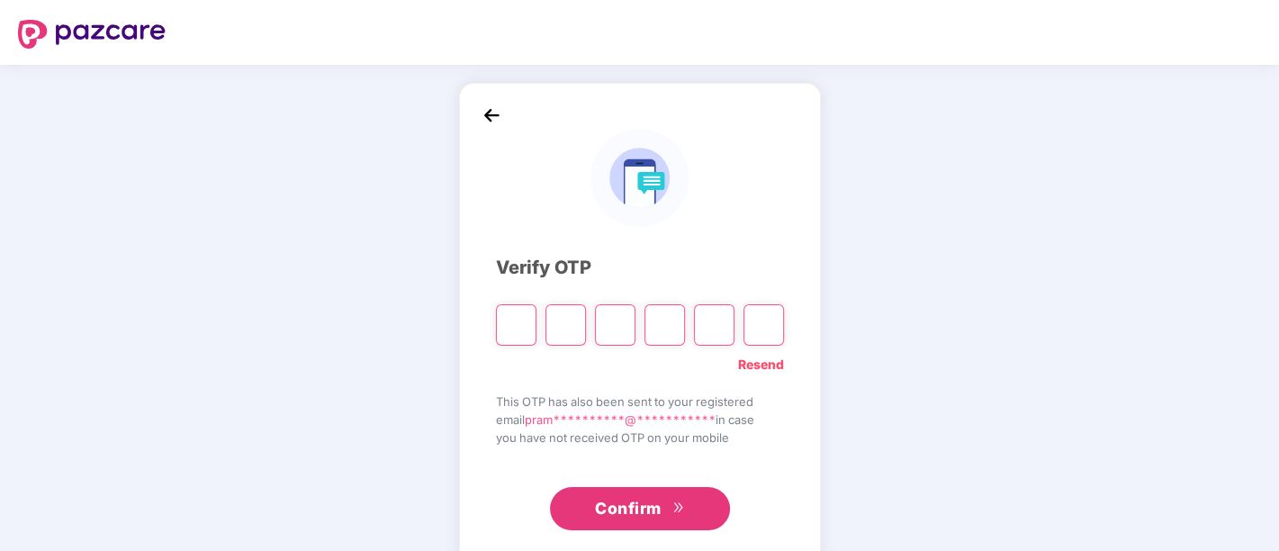
click at [298, 274] on div "**********" at bounding box center [639, 326] width 1279 height 522
paste input "*"
type input "*"
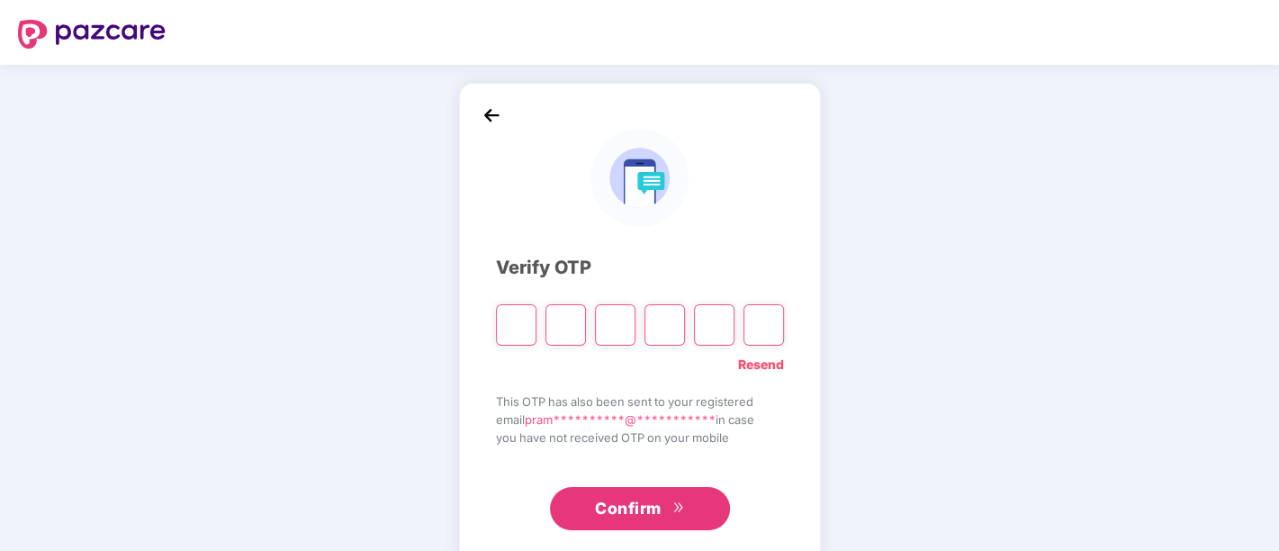
type input "*"
click at [513, 319] on input "*" at bounding box center [516, 324] width 40 height 41
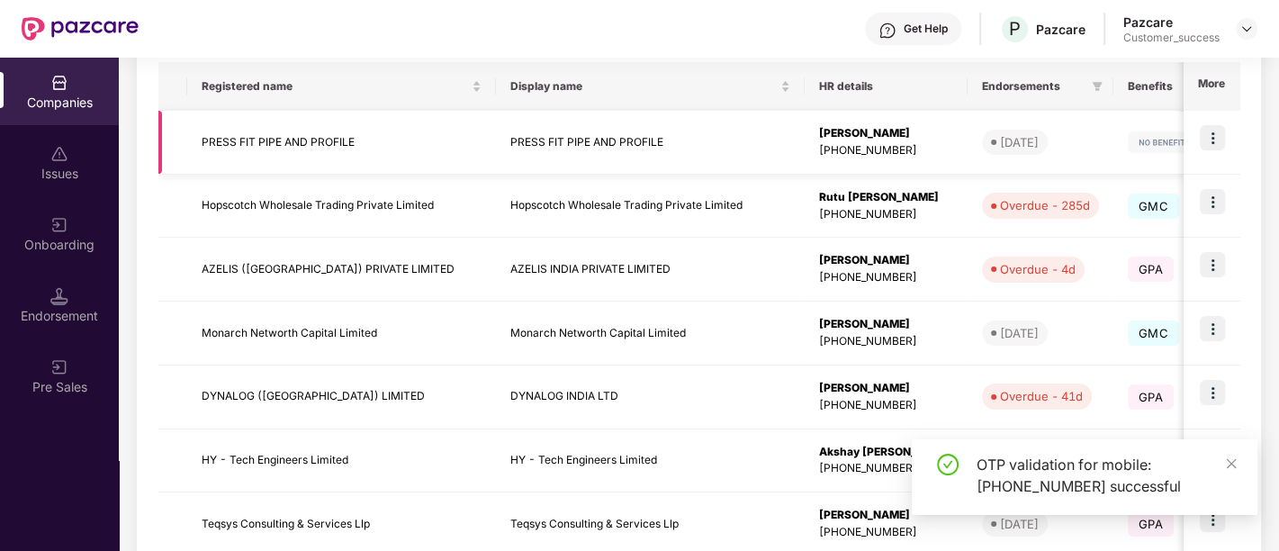
scroll to position [301, 0]
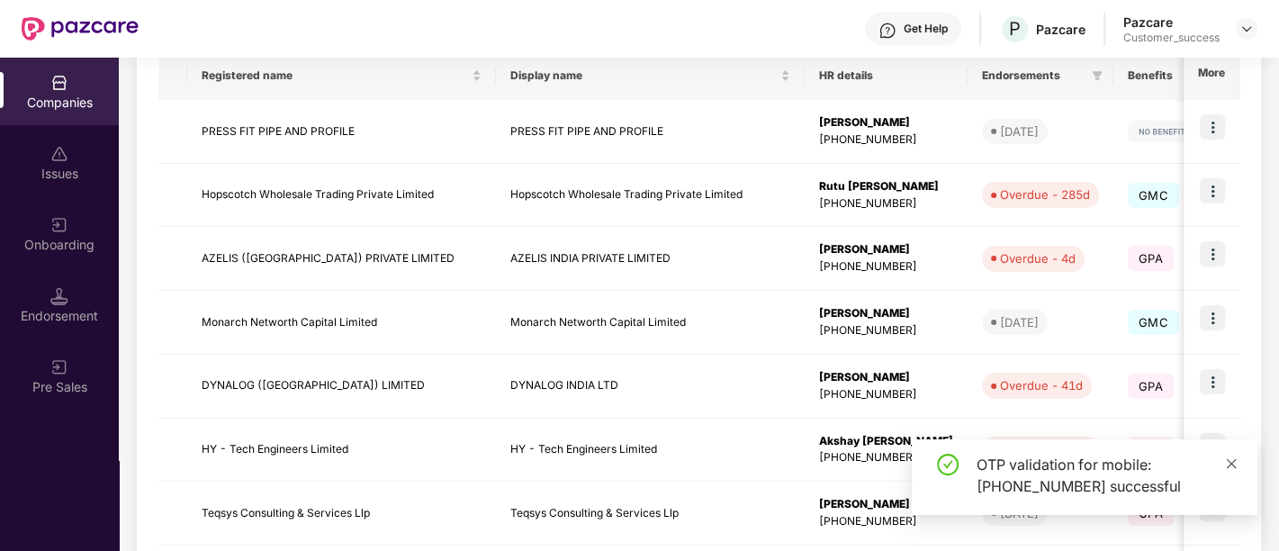
click at [1232, 462] on icon "close" at bounding box center [1231, 463] width 10 height 10
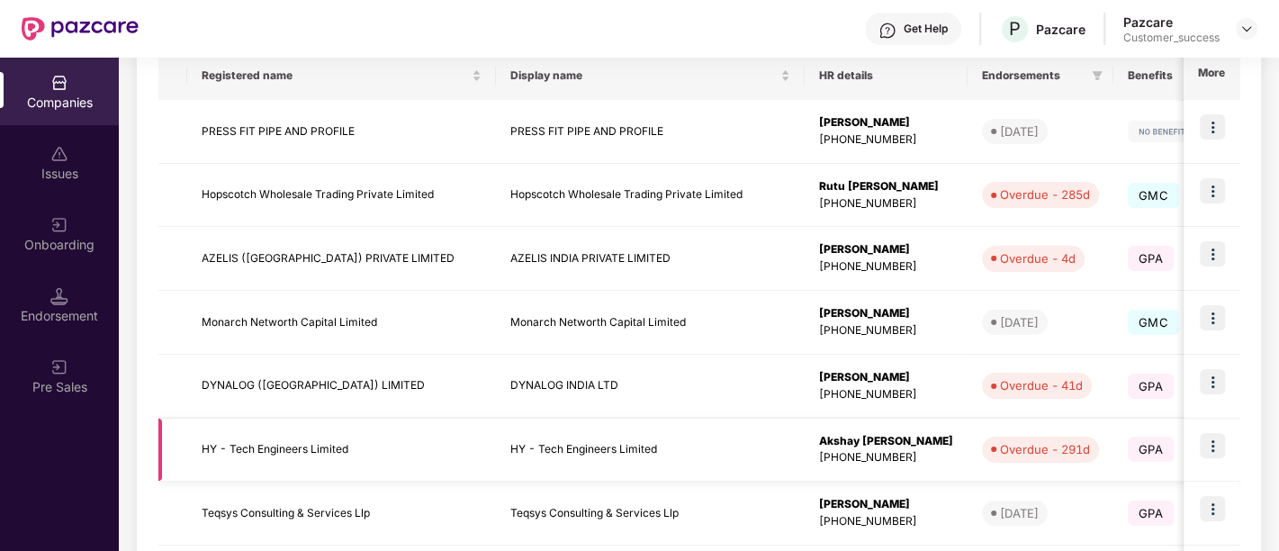
click at [1216, 453] on img at bounding box center [1211, 445] width 25 height 25
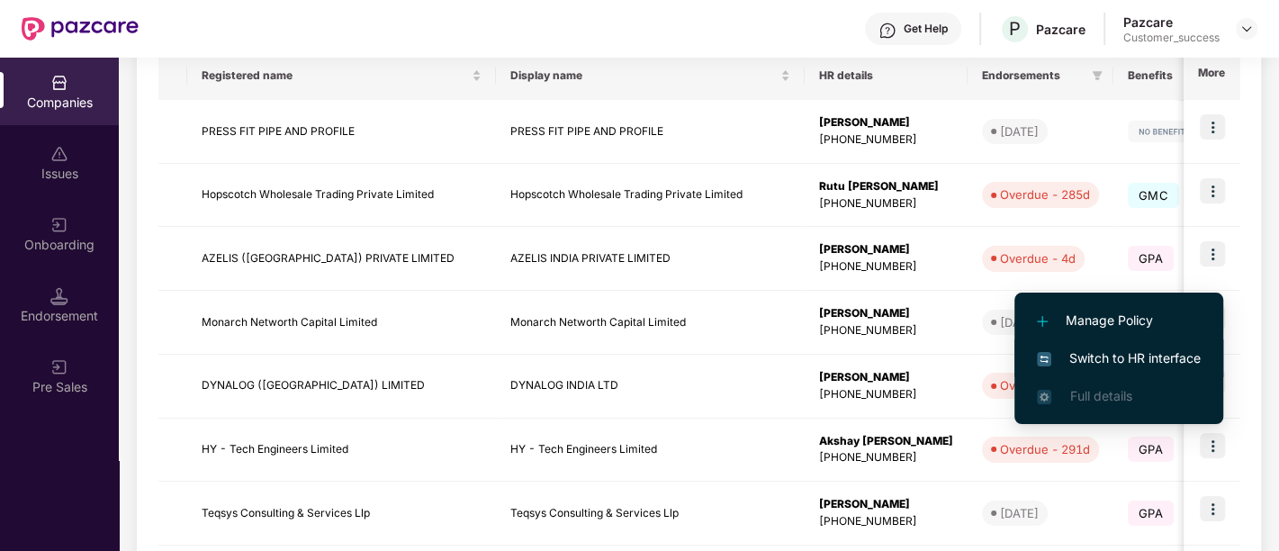
click at [1087, 362] on span "Switch to HR interface" at bounding box center [1119, 358] width 164 height 20
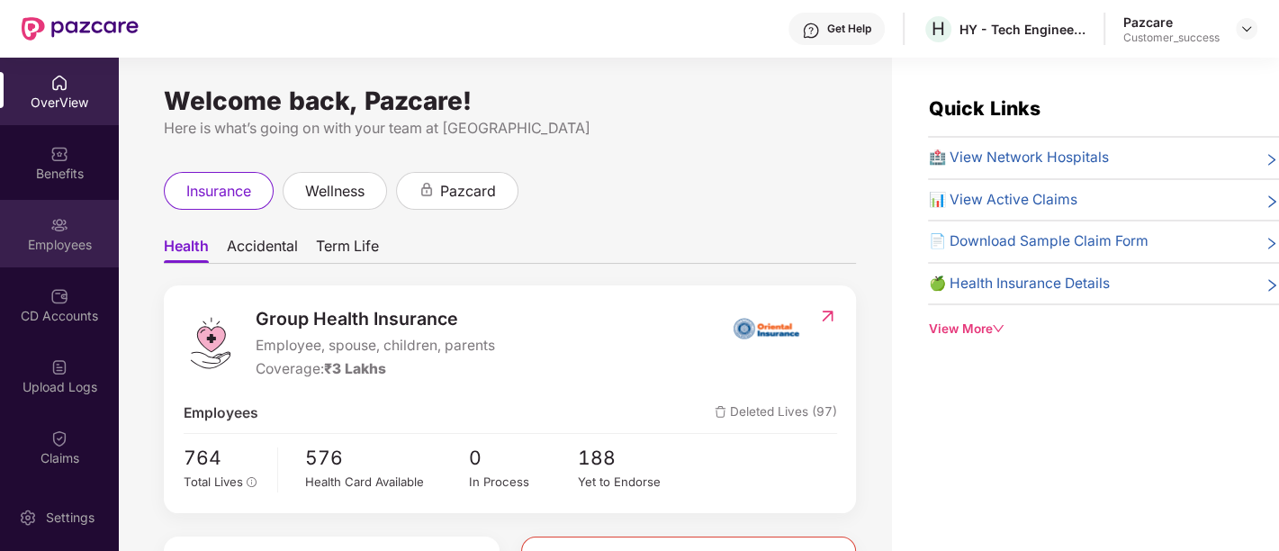
click at [40, 241] on div "Employees" at bounding box center [59, 245] width 119 height 18
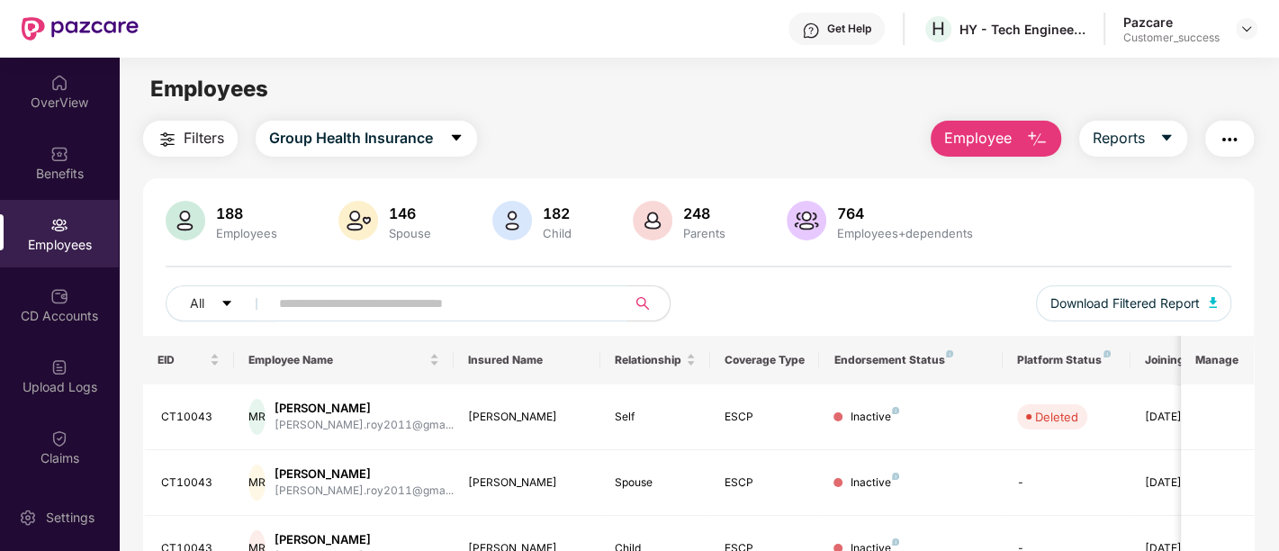
click at [447, 302] on input "text" at bounding box center [440, 303] width 323 height 27
type input "*******"
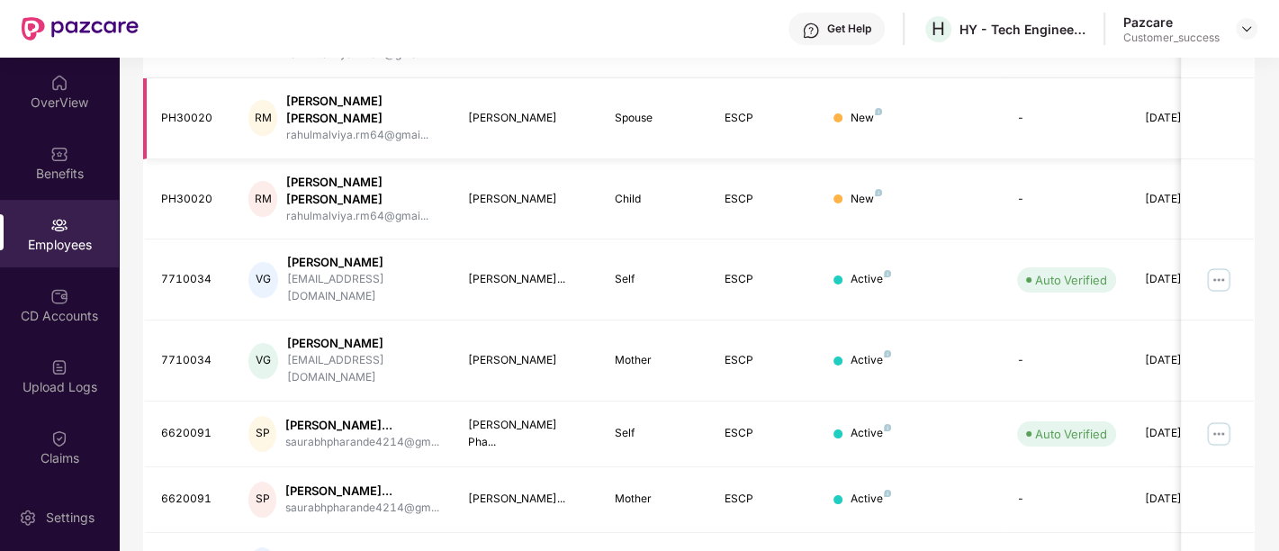
scroll to position [551, 0]
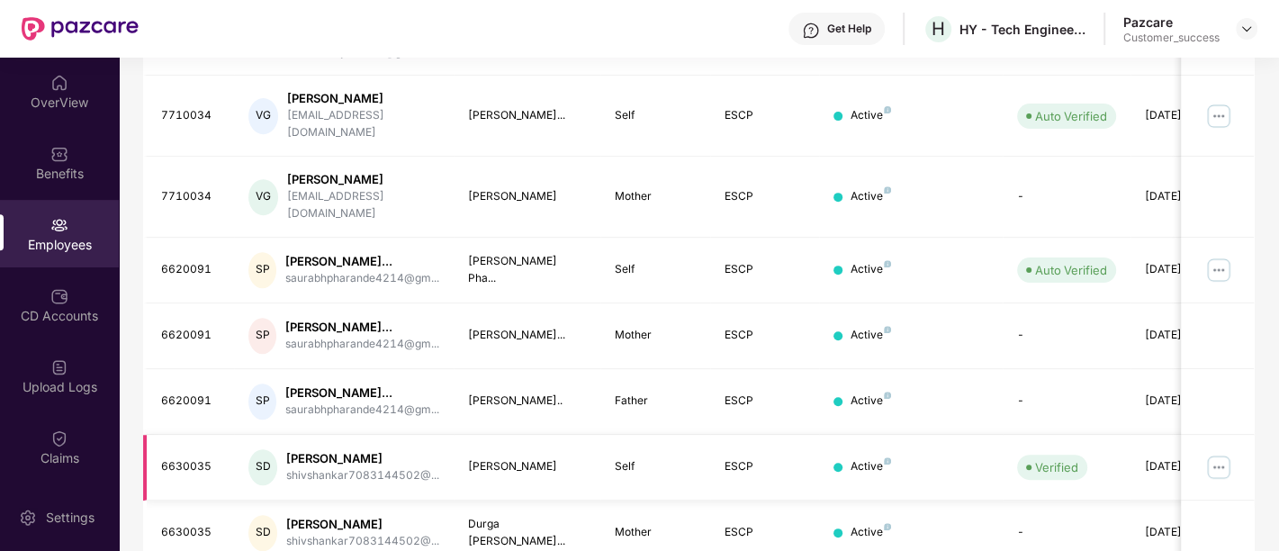
click at [1224, 453] on img at bounding box center [1218, 467] width 29 height 29
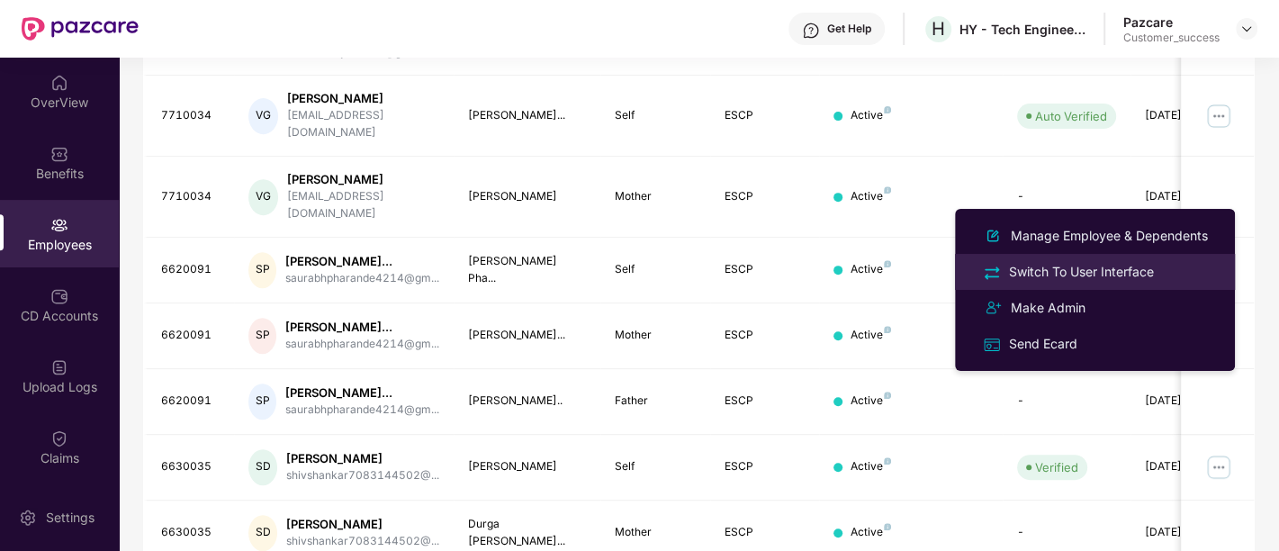
click at [1110, 266] on div "Switch To User Interface" at bounding box center [1081, 272] width 152 height 20
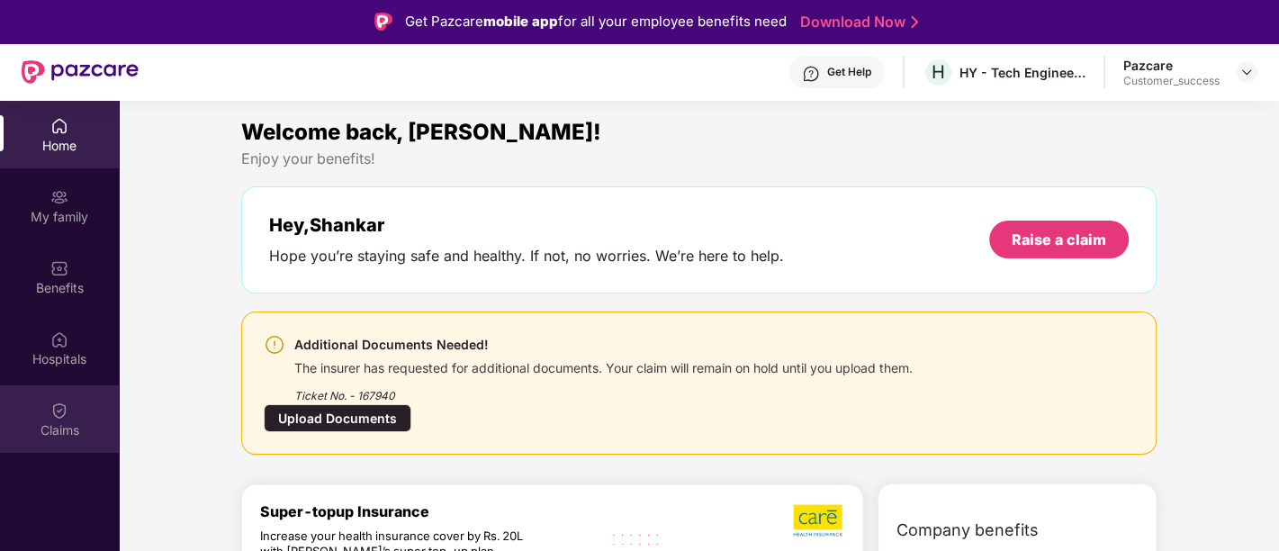
click at [81, 412] on div "Claims" at bounding box center [59, 418] width 119 height 67
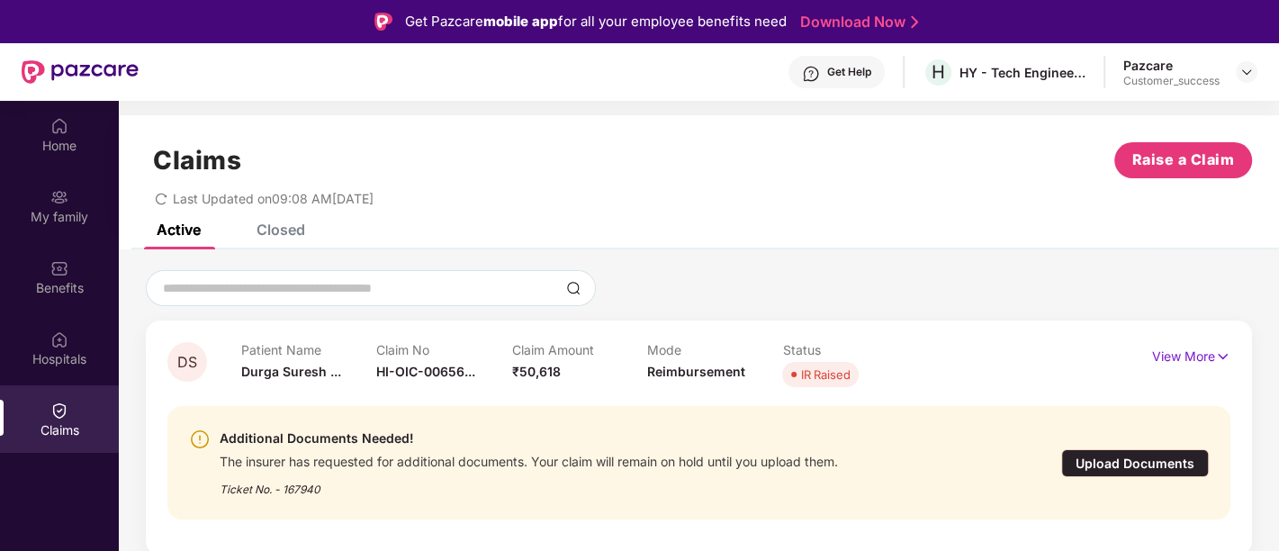
scroll to position [100, 0]
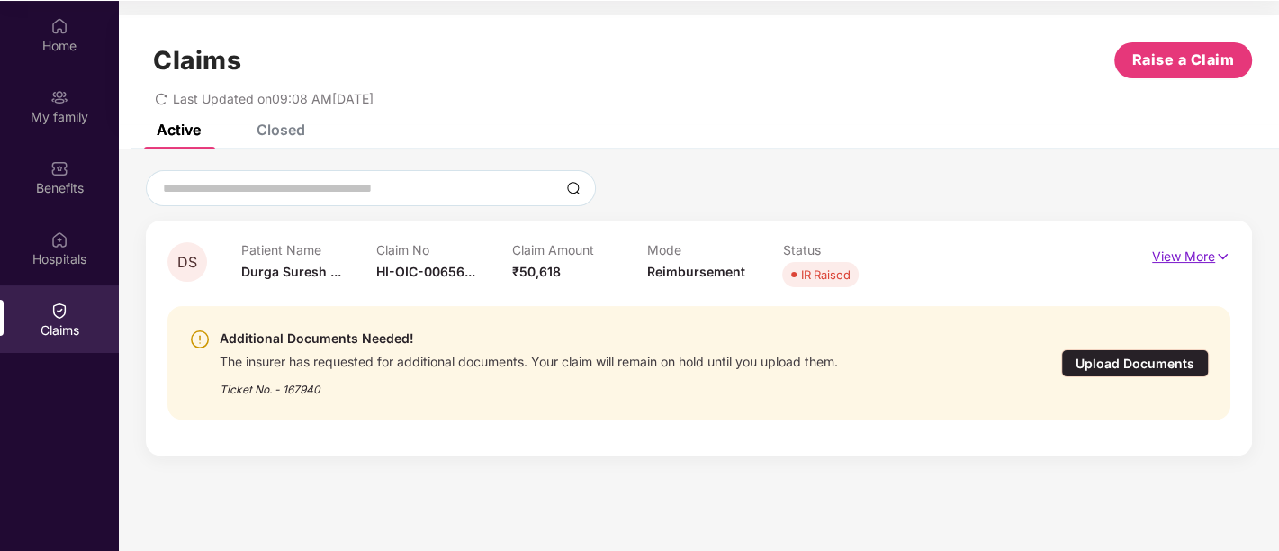
click at [1225, 256] on img at bounding box center [1222, 257] width 15 height 20
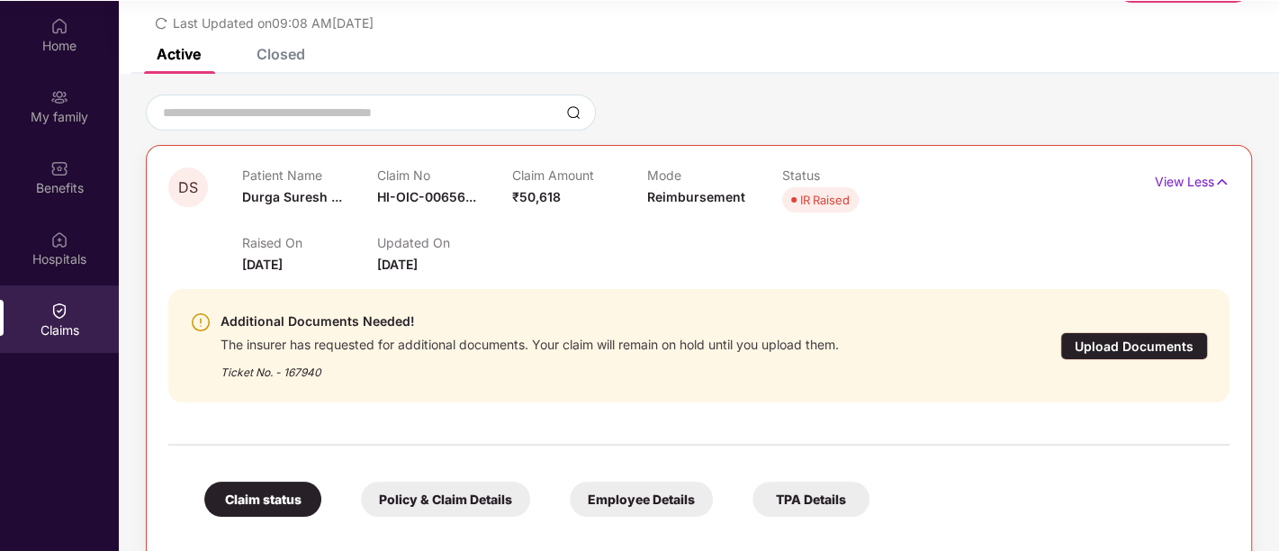
scroll to position [74, 0]
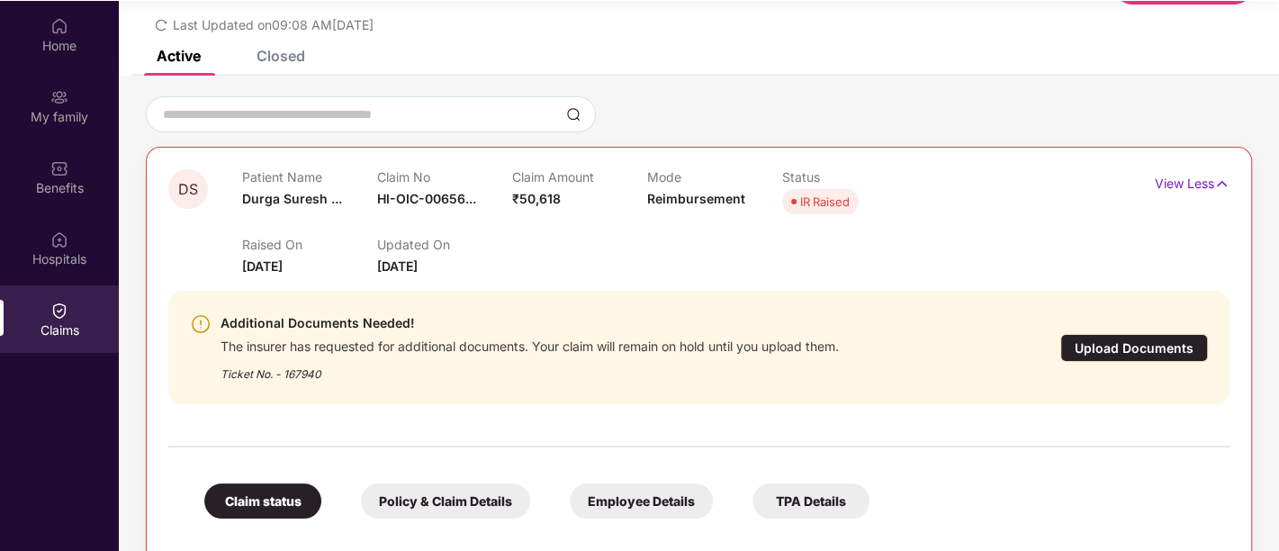
click at [610, 498] on div "Employee Details" at bounding box center [641, 500] width 143 height 35
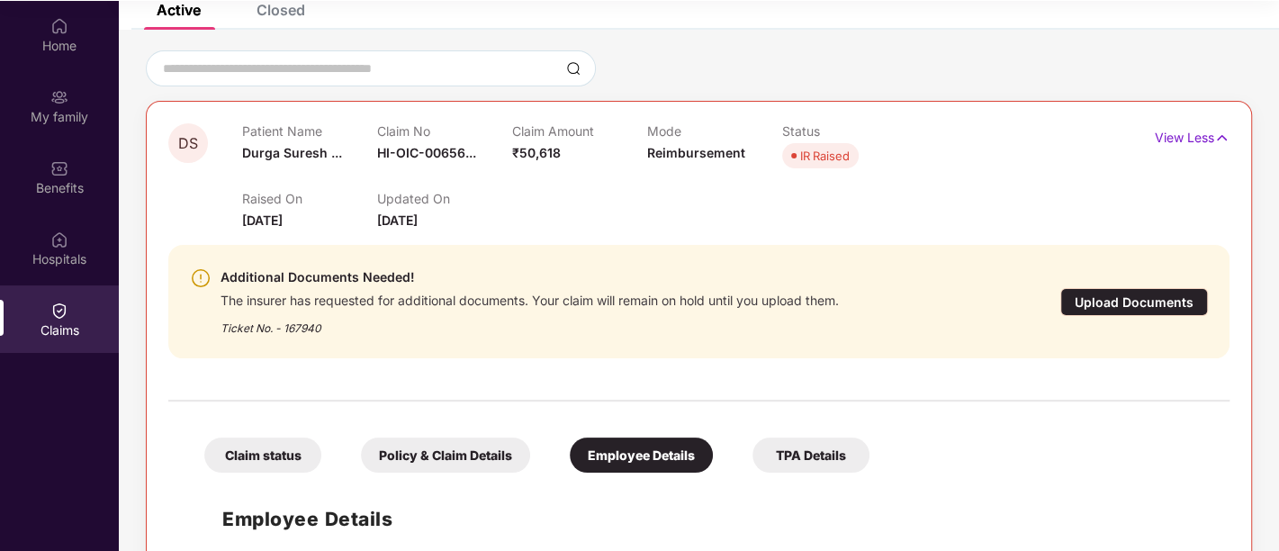
scroll to position [0, 0]
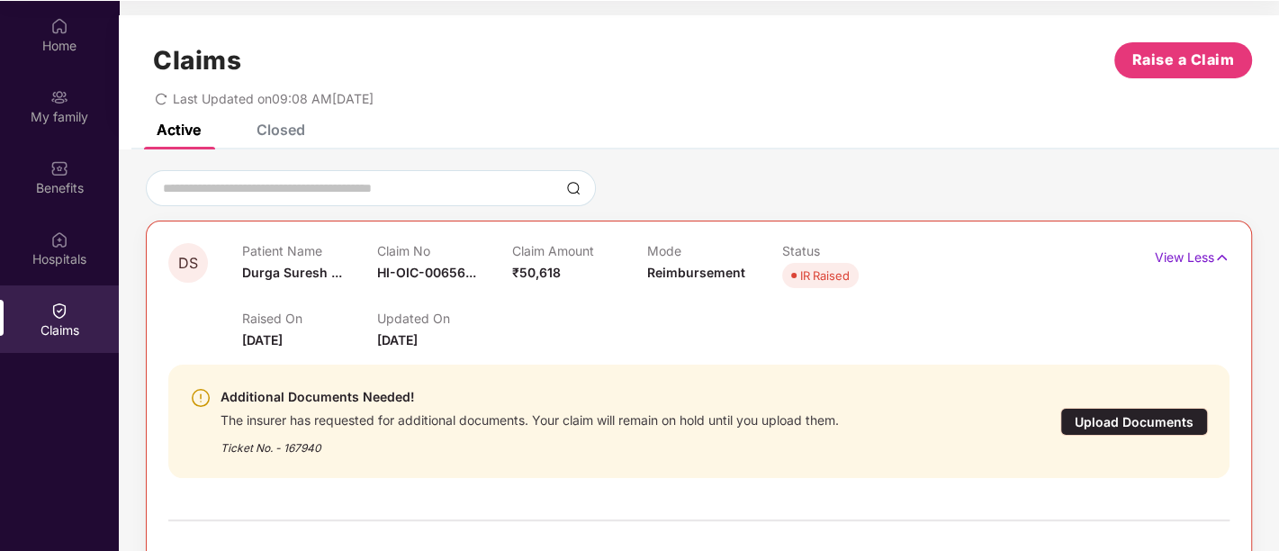
click at [857, 304] on div "Raised On 21 Aug 2025 Updated On 18 Sept 2025" at bounding box center [647, 321] width 811 height 58
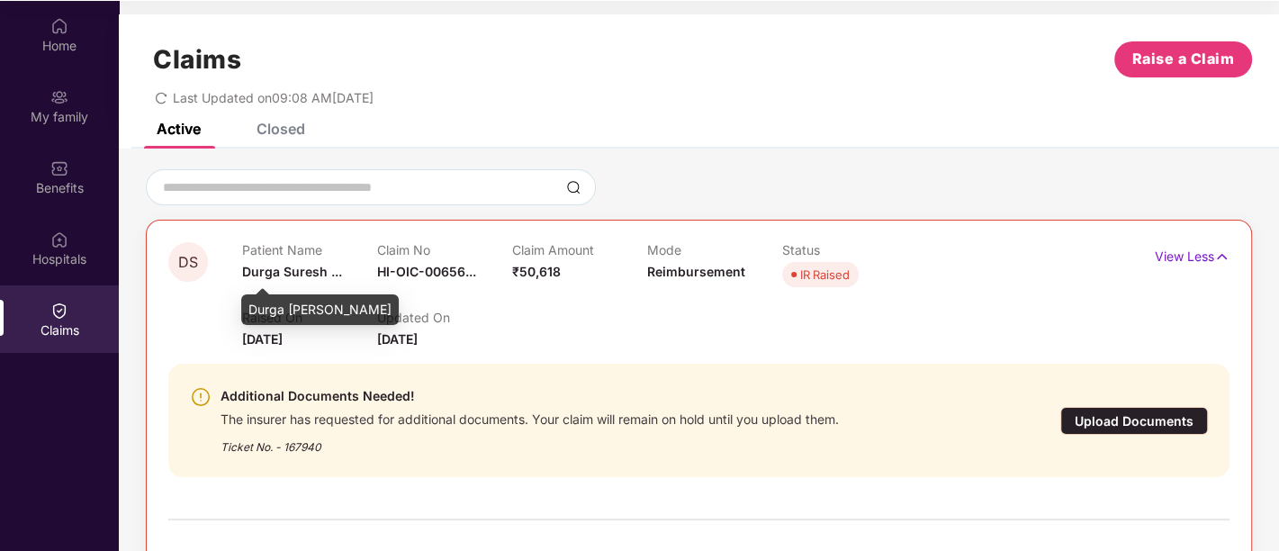
click at [302, 275] on span "Durga Suresh ..." at bounding box center [292, 271] width 100 height 15
copy span "Durga Suresh ..."
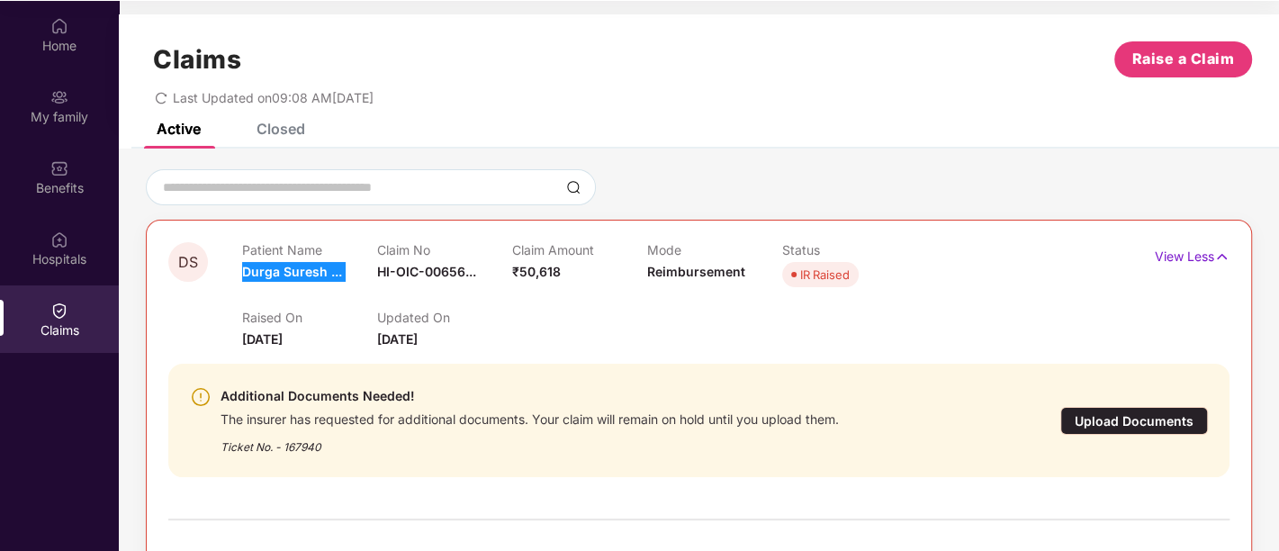
copy span "Durga Suresh ..."
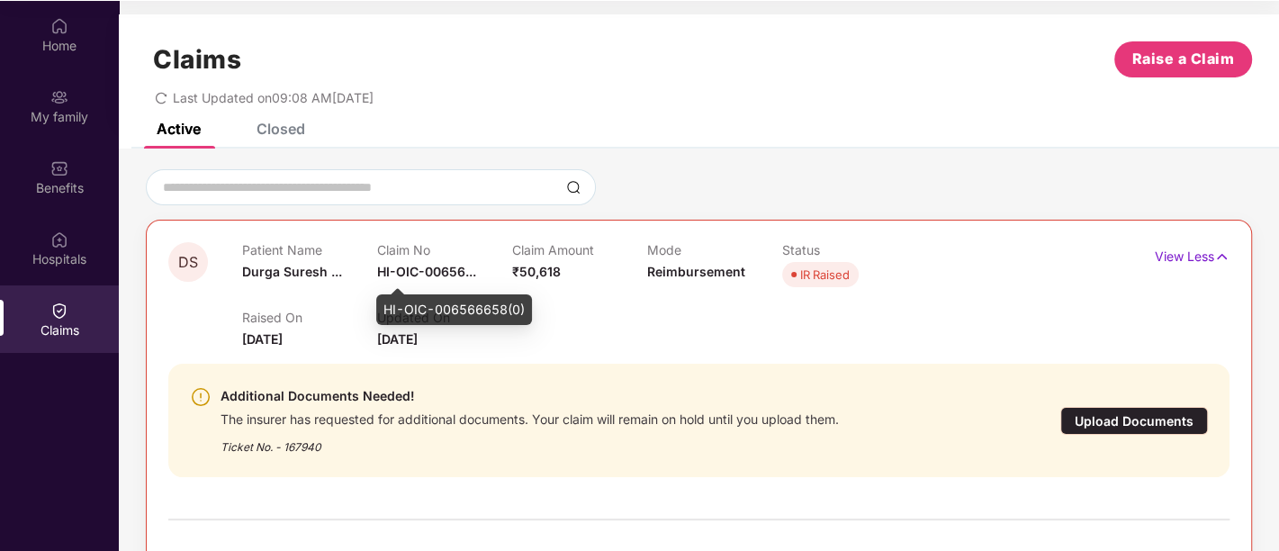
click at [391, 274] on span "HI-OIC-00656..." at bounding box center [426, 271] width 99 height 15
click at [462, 264] on span "HI-OIC-00656..." at bounding box center [426, 271] width 99 height 15
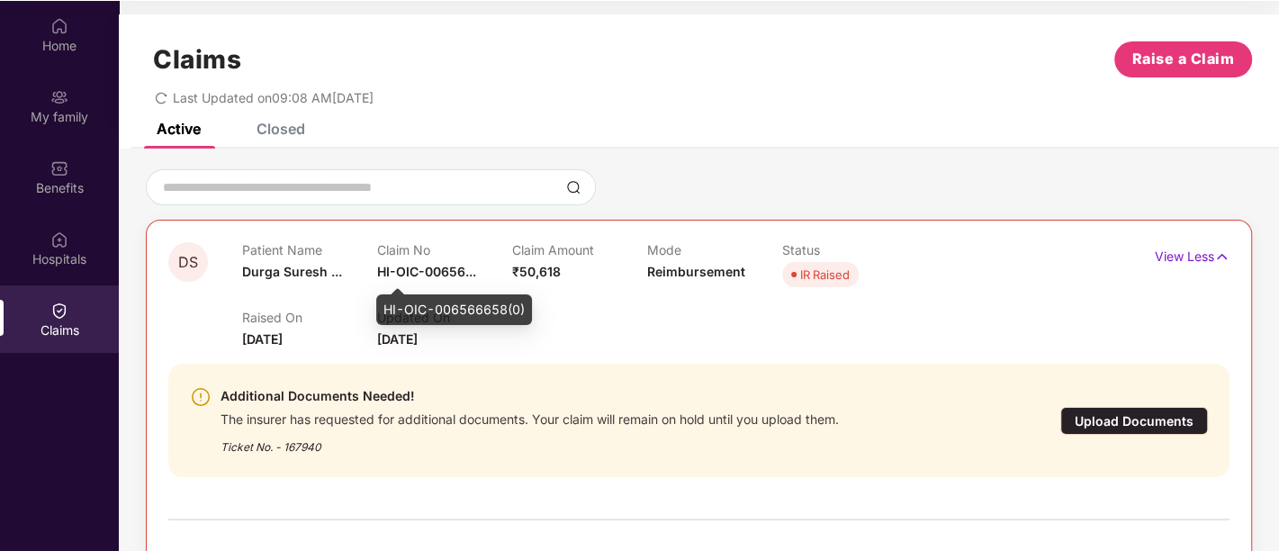
click at [478, 306] on div "HI-OIC-006566658(0)" at bounding box center [454, 309] width 156 height 31
copy div "HI-OIC-006566658(0)"
click at [588, 326] on div "Raised On 21 Aug 2025 Updated On 18 Sept 2025" at bounding box center [647, 321] width 811 height 58
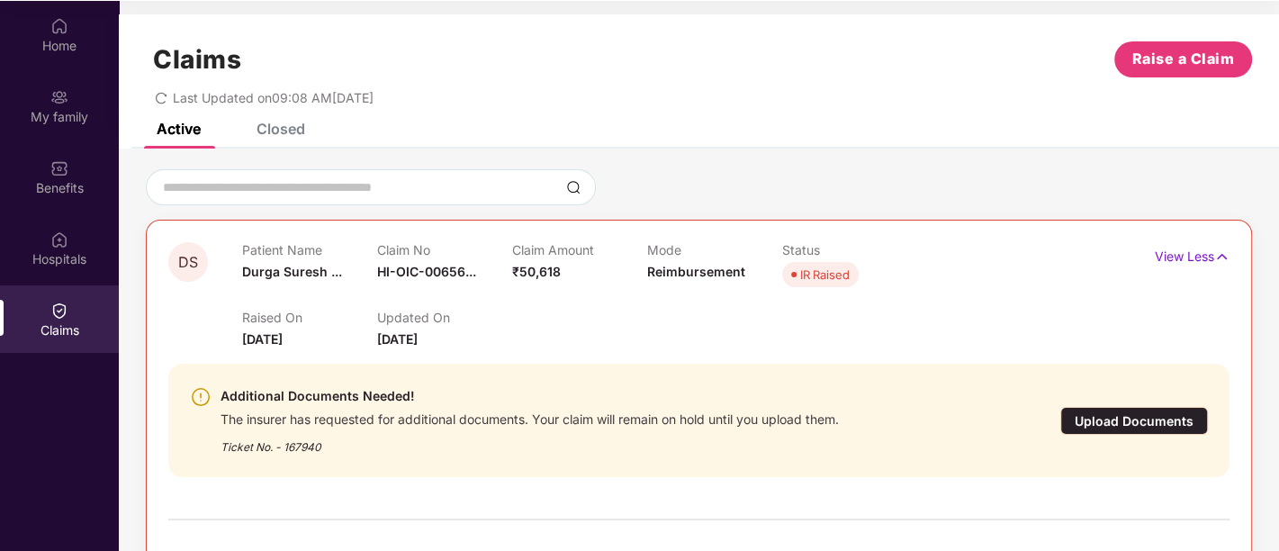
click at [543, 358] on div "Additional Documents Needed! The insurer has requested for additional documents…" at bounding box center [698, 420] width 1061 height 142
click at [606, 72] on div "Claims Raise a Claim" at bounding box center [699, 59] width 1106 height 36
click at [558, 77] on div "Last Updated on 09:08 AM, 18 Sep 2025" at bounding box center [699, 91] width 1106 height 28
click at [532, 320] on div "Raised On 21 Aug 2025 Updated On 18 Sept 2025" at bounding box center [647, 321] width 811 height 58
click at [547, 302] on div "Raised On 21 Aug 2025 Updated On 18 Sept 2025" at bounding box center [647, 321] width 811 height 58
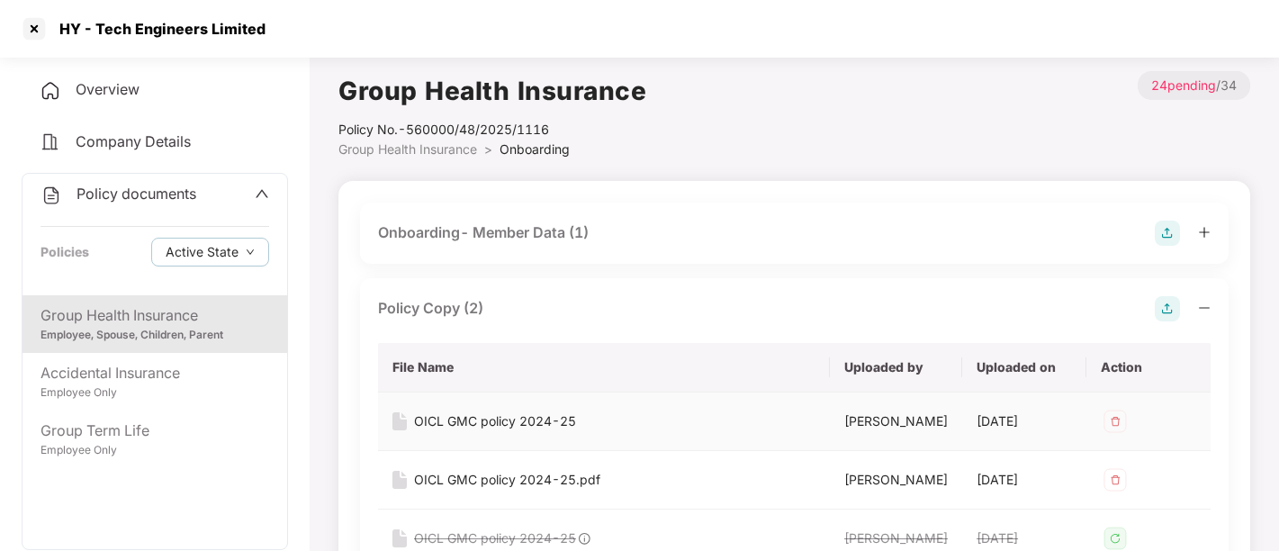
scroll to position [359, 0]
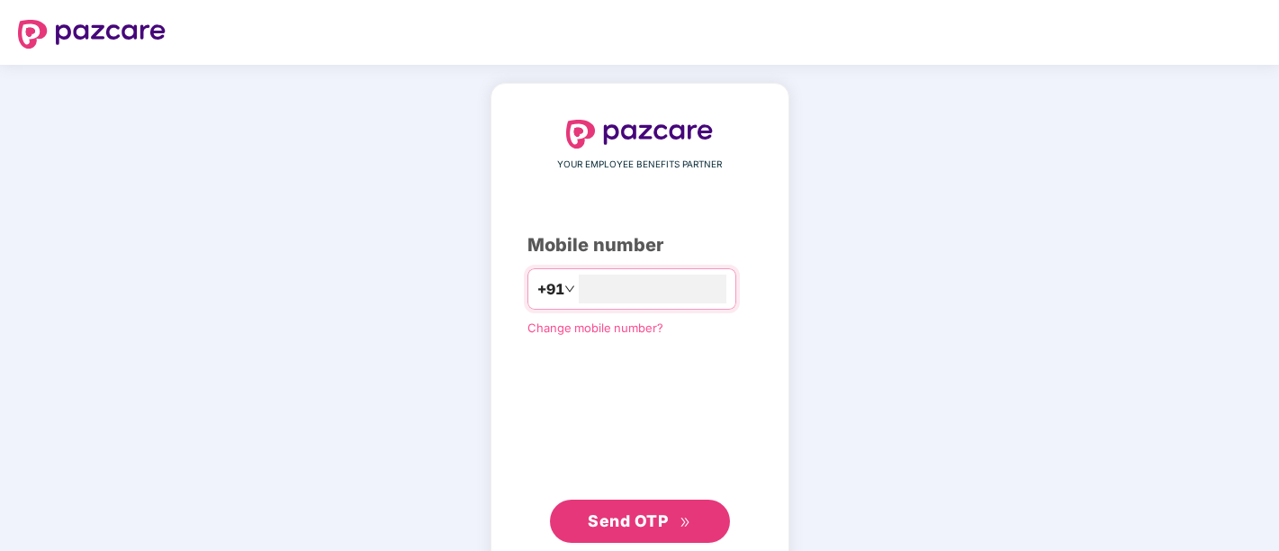
scroll to position [44, 0]
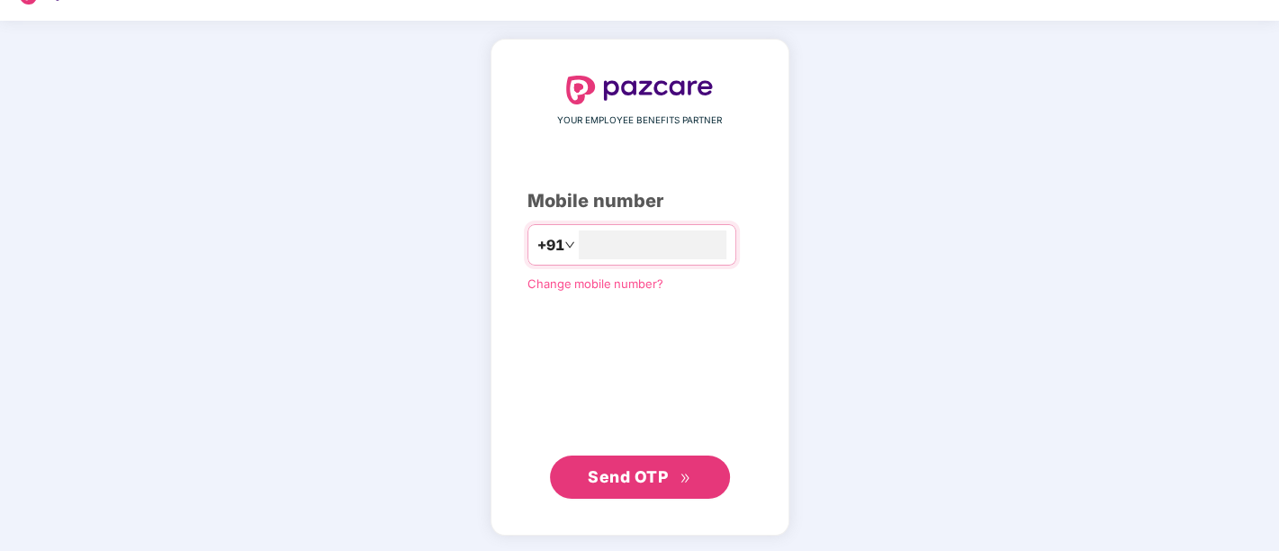
type input "**********"
click at [610, 486] on span "Send OTP" at bounding box center [639, 475] width 103 height 25
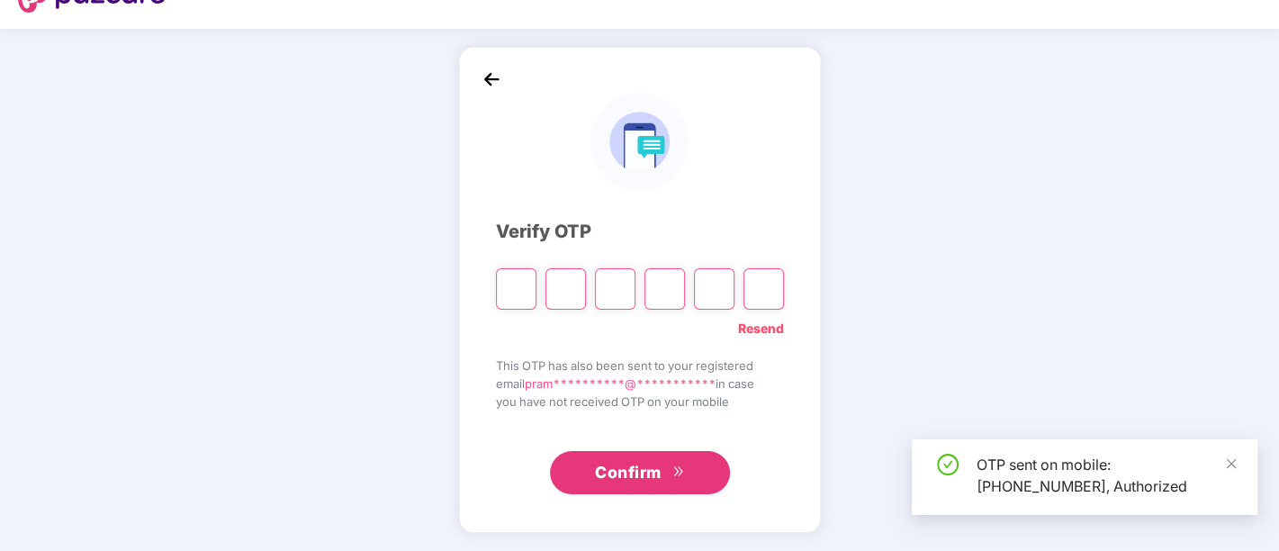
scroll to position [35, 0]
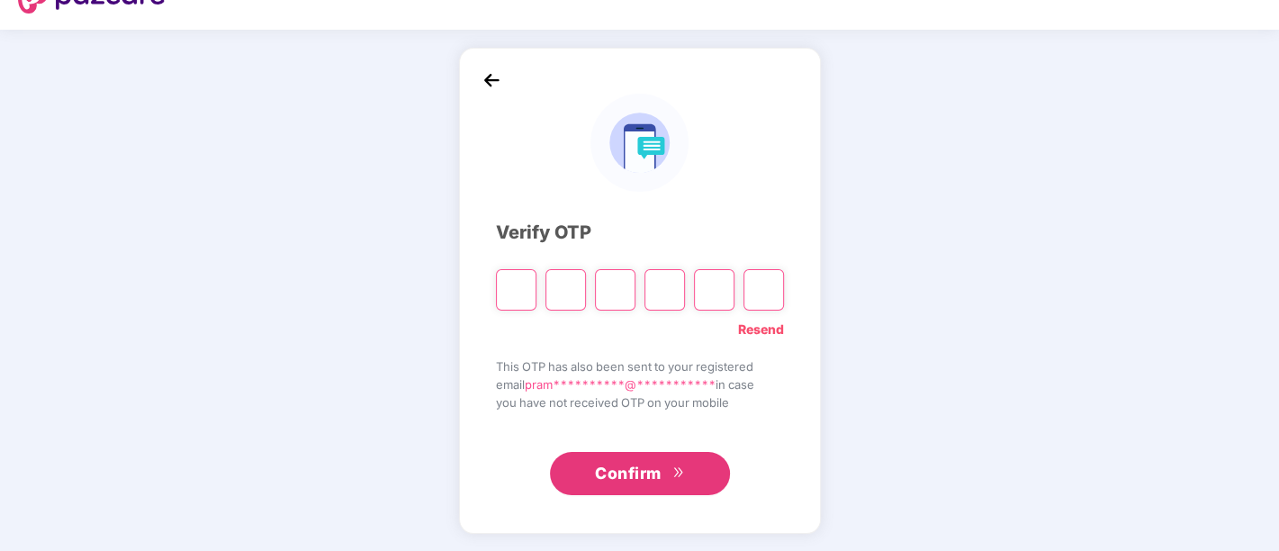
click at [761, 331] on link "Resend" at bounding box center [761, 329] width 46 height 20
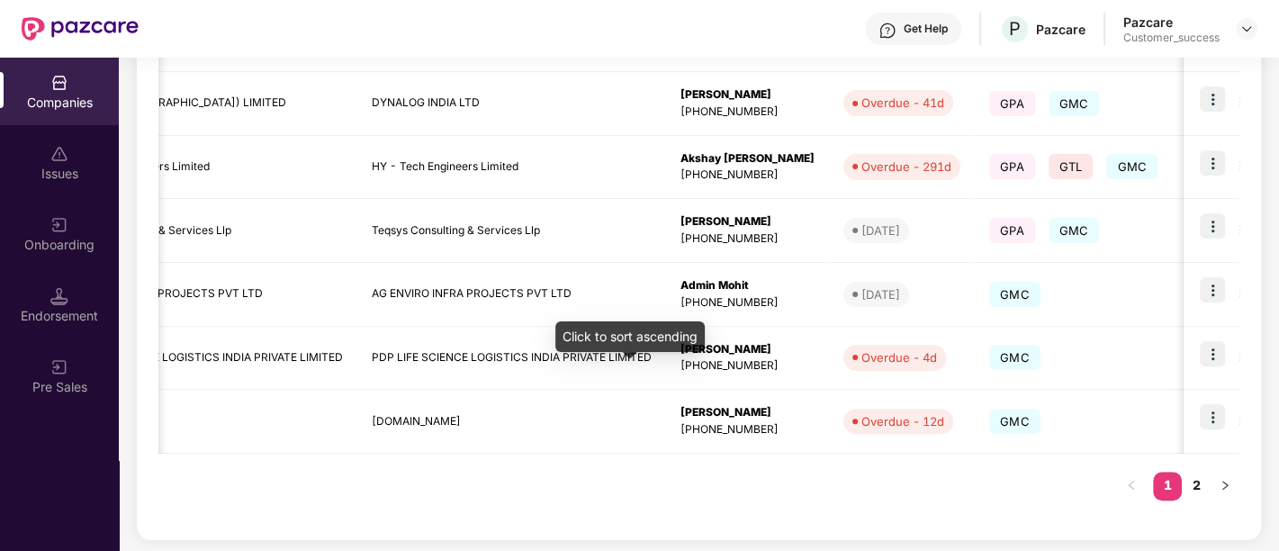
scroll to position [0, 159]
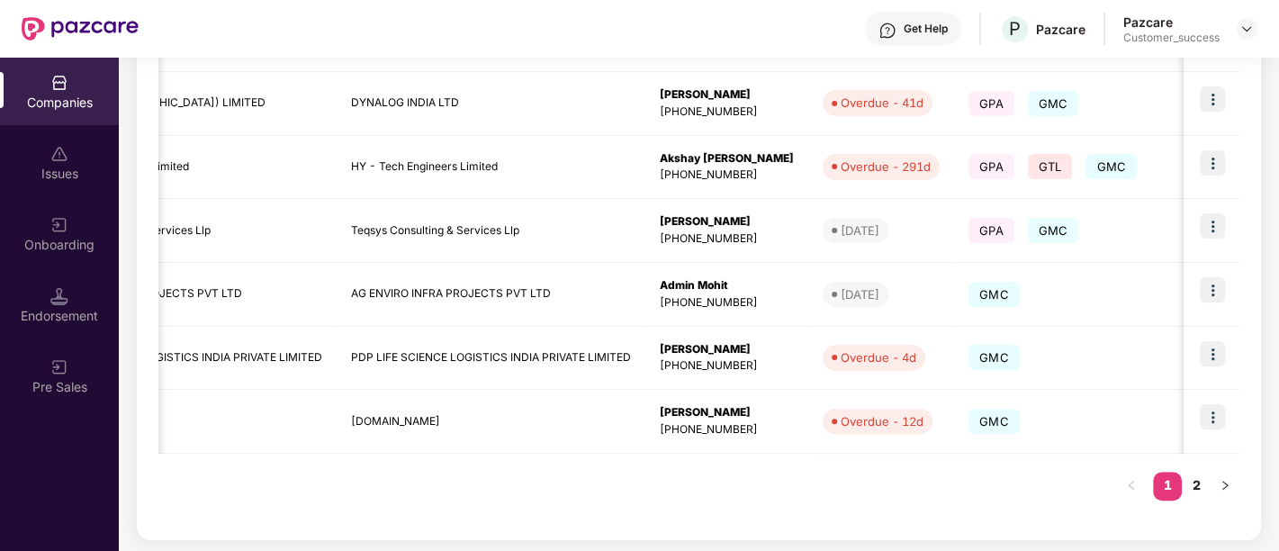
click at [570, 546] on div "Reports New Company Showing results for 16 companies. Registered name Display n…" at bounding box center [699, 110] width 1124 height 888
click at [569, 505] on div "Registered name Display name HR details Endorsements Benefits Earliest Renewal …" at bounding box center [698, 144] width 1081 height 750
click at [396, 459] on div "Registered name Display name HR details Endorsements Benefits Earliest Renewal …" at bounding box center [698, 144] width 1081 height 750
click at [438, 469] on div "Registered name Display name HR details Endorsements Benefits Earliest Renewal …" at bounding box center [698, 144] width 1081 height 750
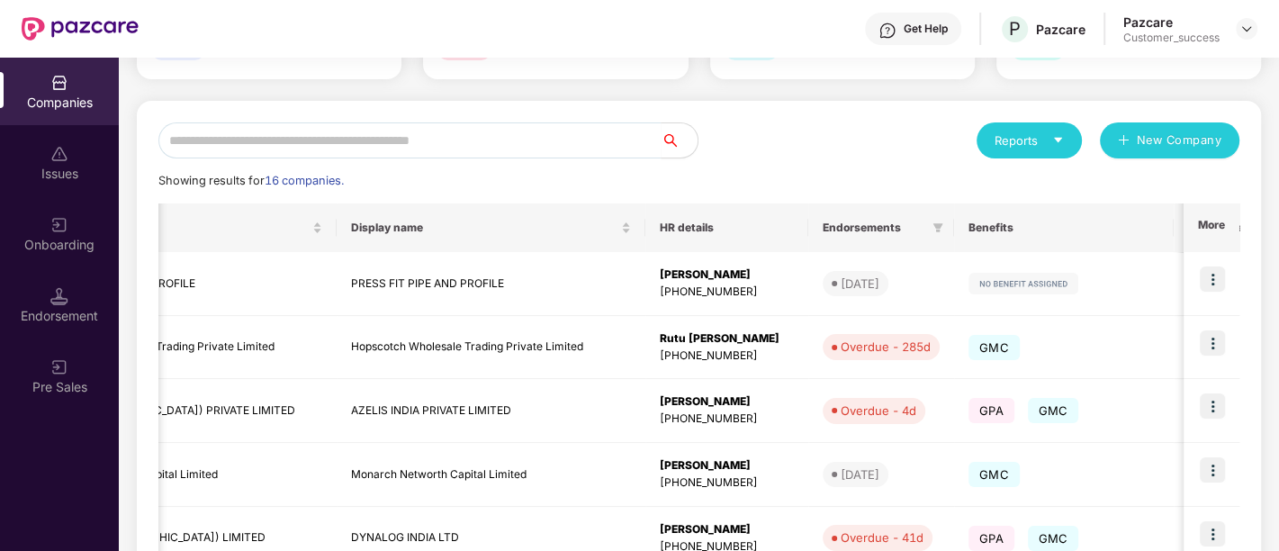
scroll to position [0, 0]
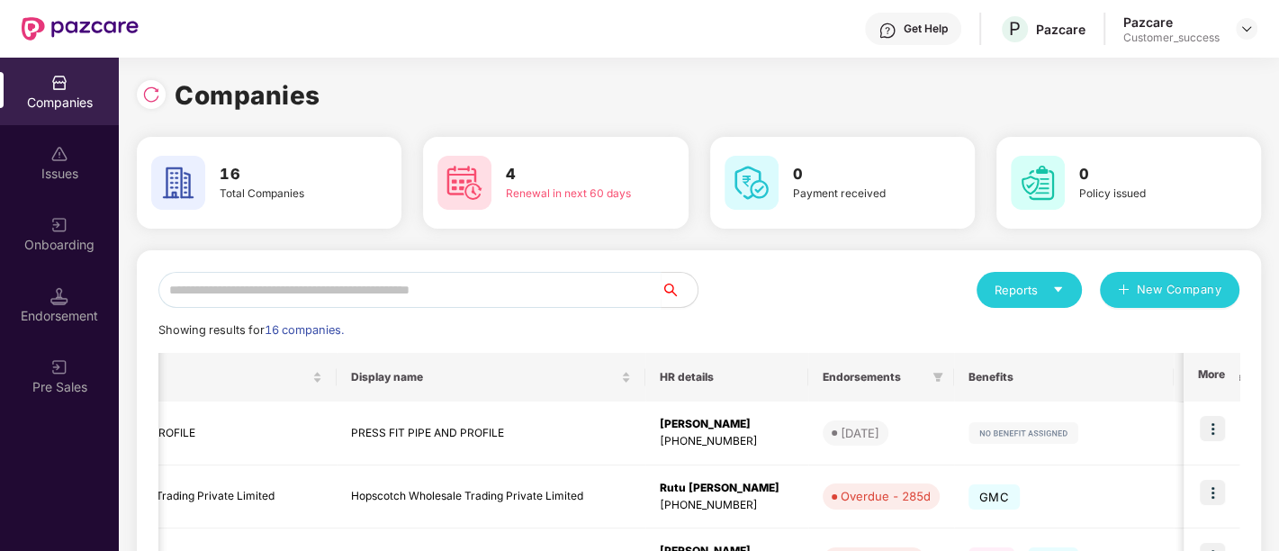
click at [730, 326] on div "Showing results for 16 companies." at bounding box center [698, 330] width 1081 height 18
click at [619, 114] on div "Companies" at bounding box center [699, 96] width 1124 height 40
click at [776, 337] on div "Showing results for 16 companies." at bounding box center [698, 330] width 1081 height 18
